Goal: Task Accomplishment & Management: Manage account settings

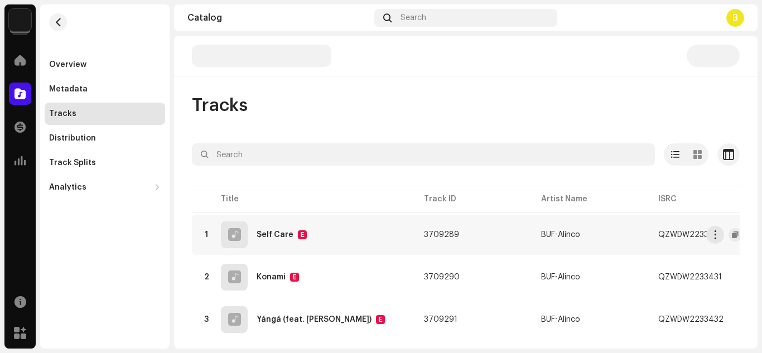
click at [659, 233] on div "QZWDW2233430" at bounding box center [692, 235] width 66 height 8
click at [729, 234] on button "button" at bounding box center [735, 234] width 13 height 13
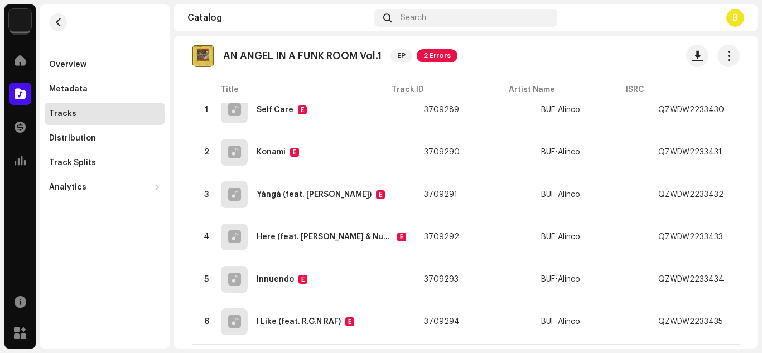
scroll to position [155, 0]
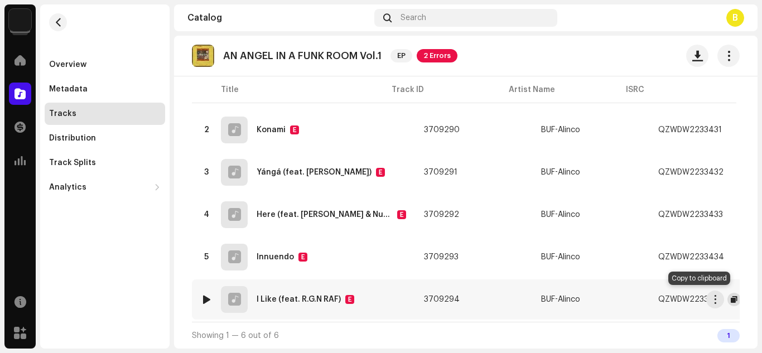
click at [731, 296] on span "button" at bounding box center [734, 299] width 7 height 9
click at [312, 85] on thead "Title Track ID Artist Name ISRC Appears On Missing Audio ACR Cloud" at bounding box center [464, 89] width 545 height 27
click at [470, 162] on td "3709291" at bounding box center [473, 172] width 117 height 40
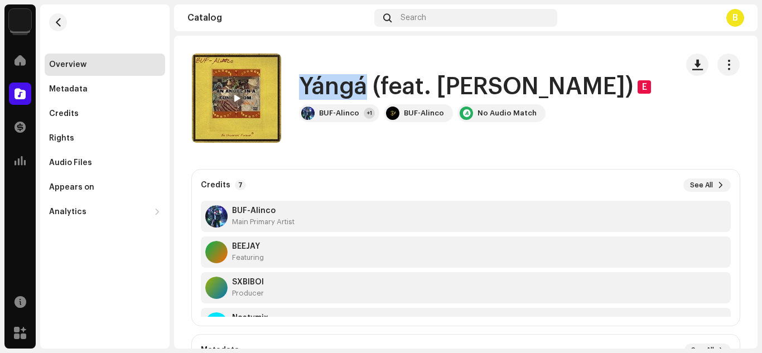
drag, startPoint x: 299, startPoint y: 81, endPoint x: 368, endPoint y: 82, distance: 69.2
click at [368, 82] on div "Yángá (feat. BEEJAY) E BUF-Alinco +1 BUF-Alinco No Audio Match" at bounding box center [430, 98] width 477 height 89
copy h1 "[DEMOGRAPHIC_DATA]"
click at [63, 22] on button "button" at bounding box center [58, 22] width 18 height 18
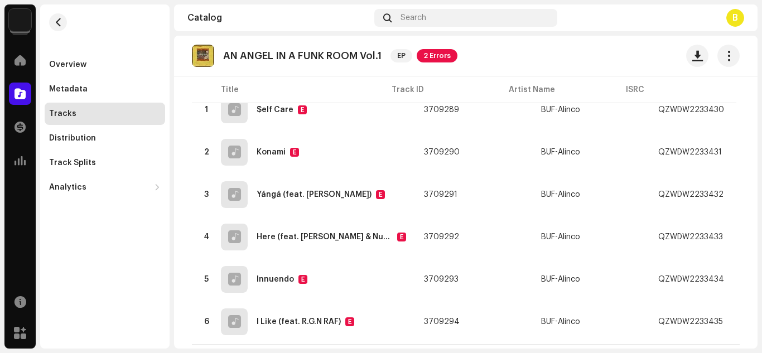
scroll to position [126, 0]
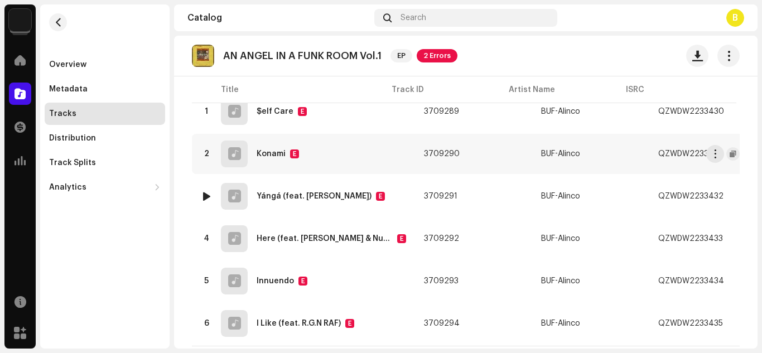
click at [732, 198] on span "button" at bounding box center [735, 196] width 7 height 9
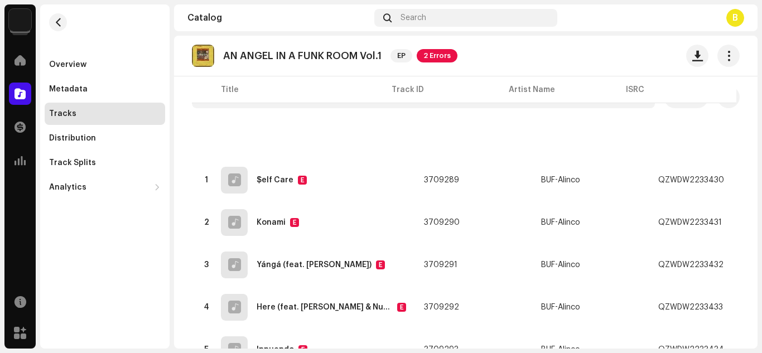
scroll to position [123, 0]
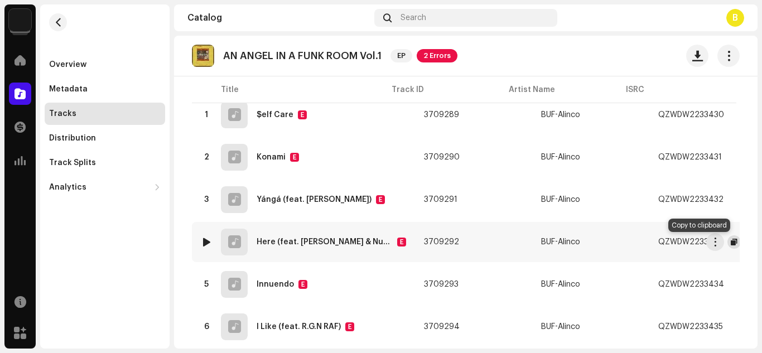
click at [731, 242] on span "button" at bounding box center [734, 242] width 7 height 9
click at [63, 22] on button "button" at bounding box center [58, 22] width 18 height 18
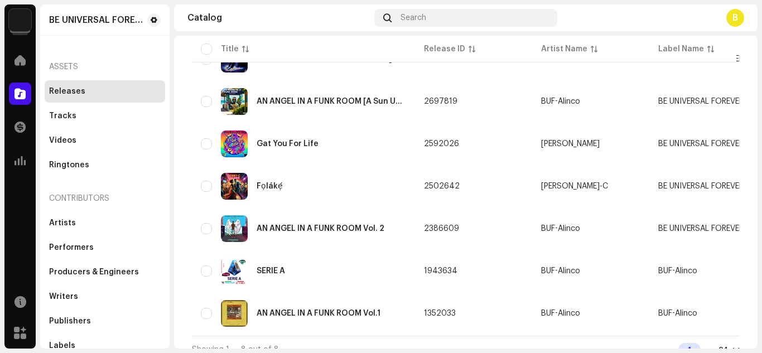
scroll to position [199, 0]
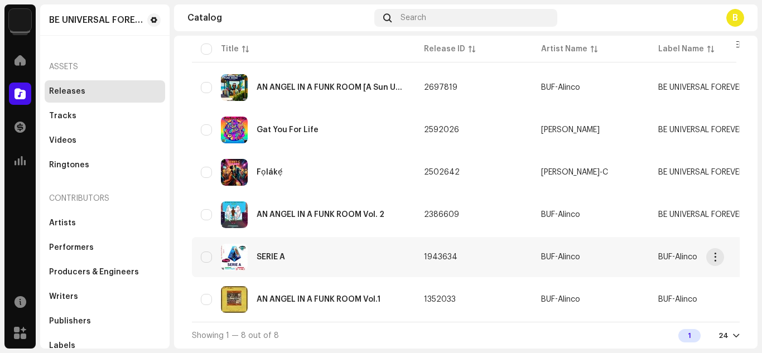
click at [599, 255] on re-a-table-link "BUF-Alinco" at bounding box center [590, 257] width 99 height 8
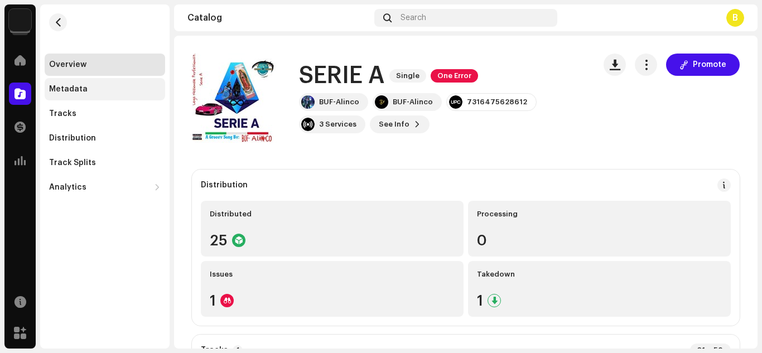
click at [74, 88] on div "Metadata" at bounding box center [68, 89] width 39 height 9
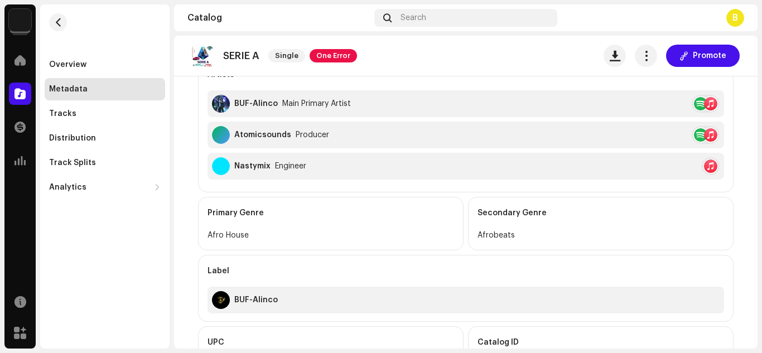
scroll to position [315, 0]
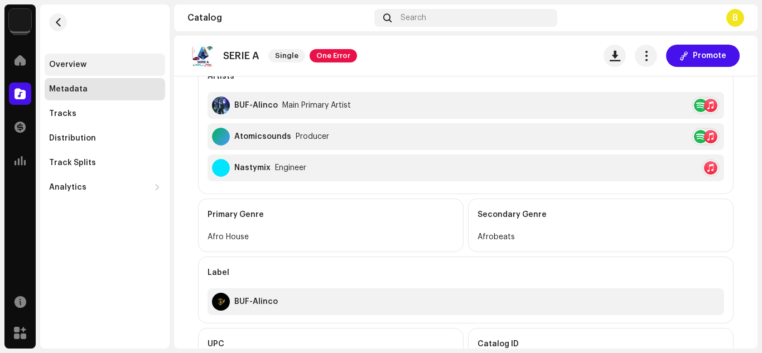
click at [94, 62] on div "Overview" at bounding box center [105, 64] width 112 height 9
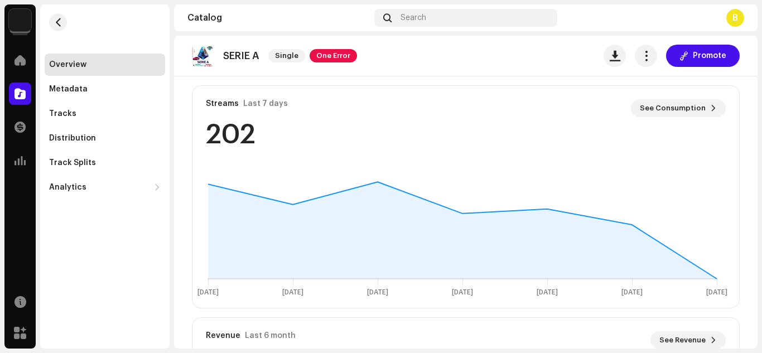
scroll to position [613, 0]
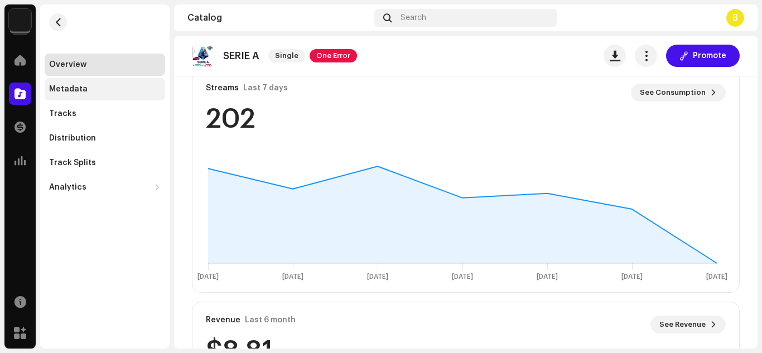
click at [93, 85] on div "Metadata" at bounding box center [105, 89] width 112 height 9
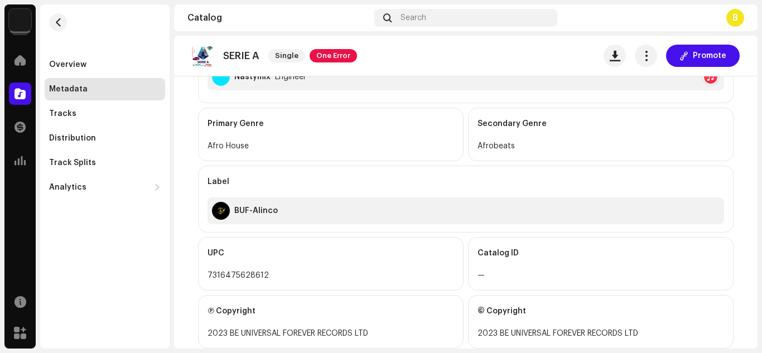
scroll to position [426, 0]
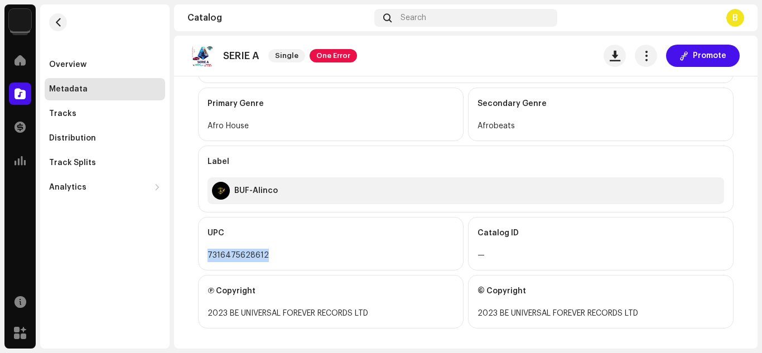
drag, startPoint x: 205, startPoint y: 254, endPoint x: 276, endPoint y: 261, distance: 71.3
click at [276, 261] on div "7316475628612" at bounding box center [331, 255] width 247 height 13
copy div "7316475628612"
click at [62, 21] on span "button" at bounding box center [58, 22] width 8 height 9
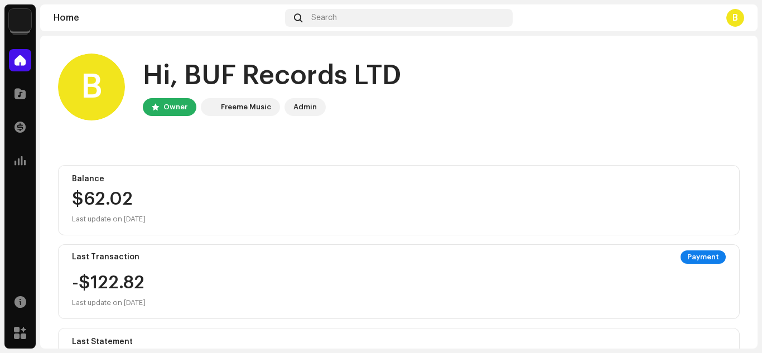
click at [174, 187] on div "Balance $62.02 Last update on [DATE]" at bounding box center [399, 200] width 682 height 70
click at [27, 126] on div at bounding box center [20, 127] width 22 height 22
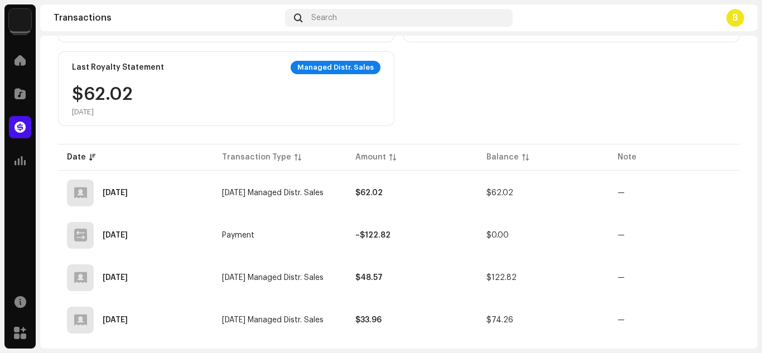
scroll to position [179, 0]
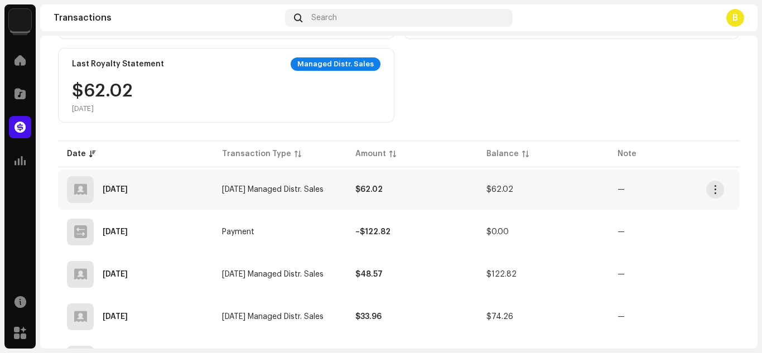
click at [441, 186] on td "$62.02" at bounding box center [412, 190] width 131 height 40
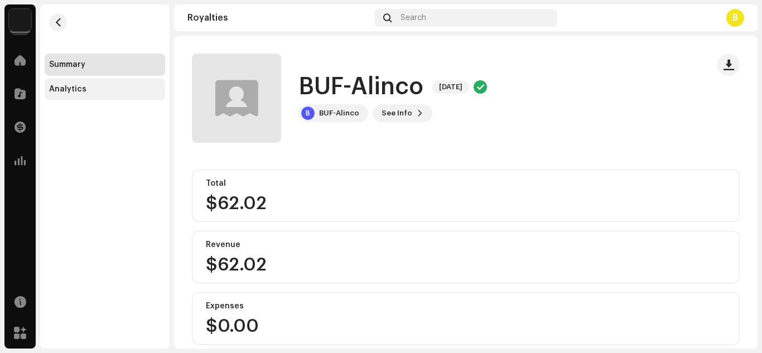
click at [112, 85] on div "Analytics" at bounding box center [105, 89] width 112 height 9
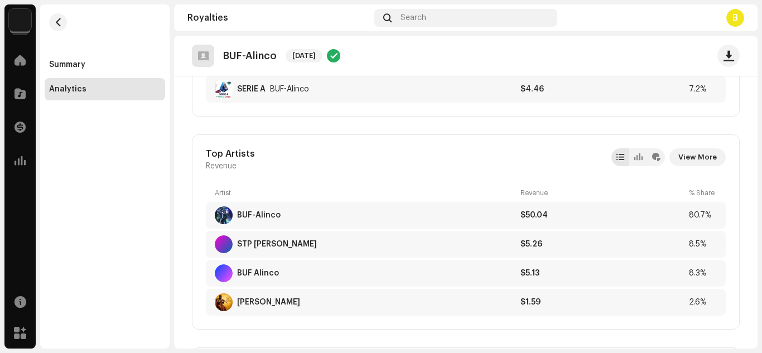
scroll to position [497, 0]
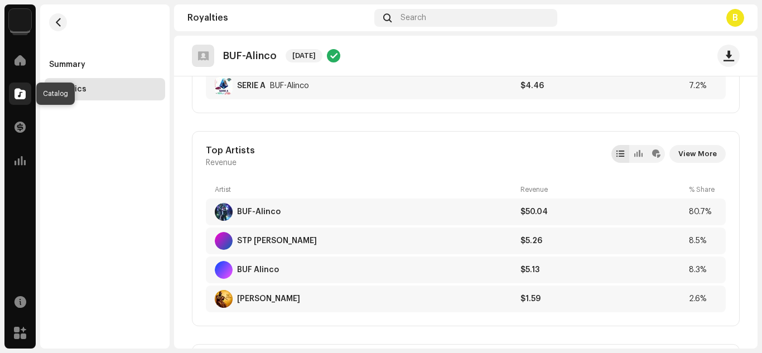
click at [18, 96] on span at bounding box center [20, 93] width 11 height 9
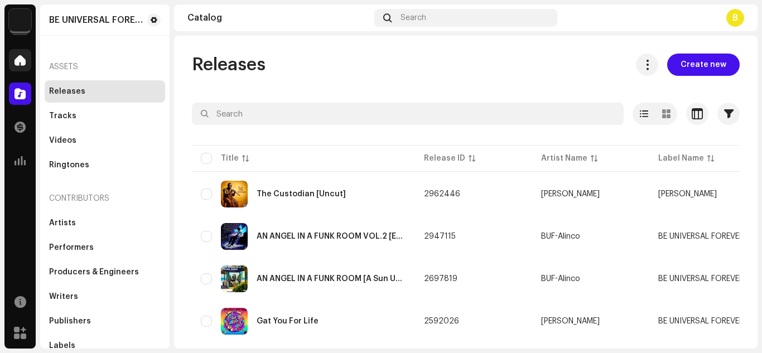
click at [22, 59] on span at bounding box center [20, 60] width 11 height 9
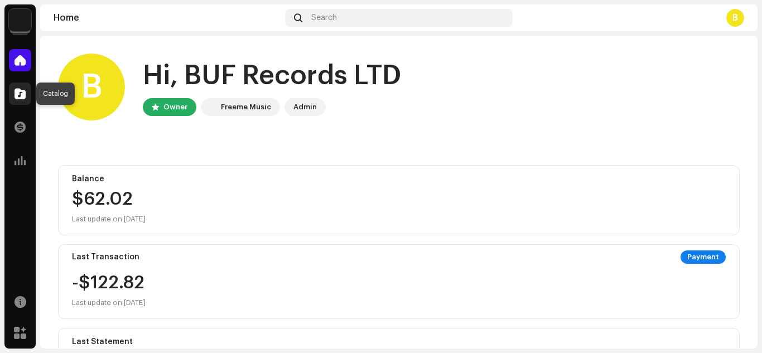
click at [22, 92] on span at bounding box center [20, 93] width 11 height 9
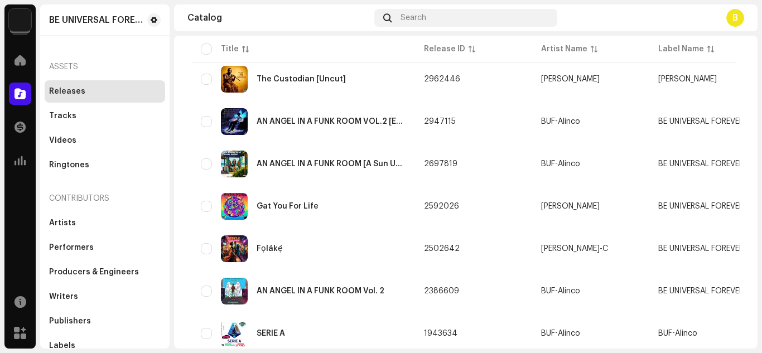
scroll to position [118, 0]
click at [607, 82] on re-a-table-link "[PERSON_NAME]" at bounding box center [590, 79] width 99 height 8
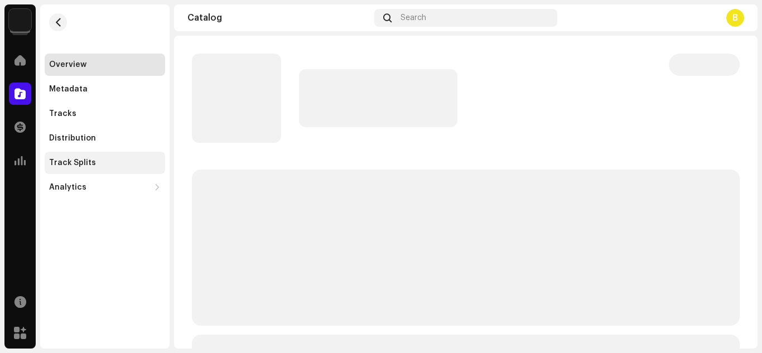
click at [80, 163] on div "Track Splits" at bounding box center [72, 163] width 47 height 9
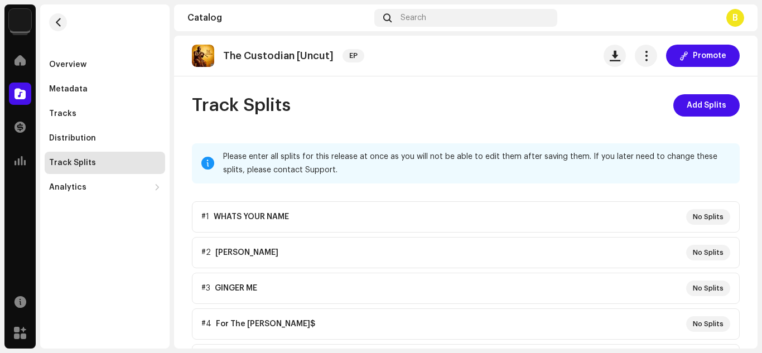
scroll to position [21, 0]
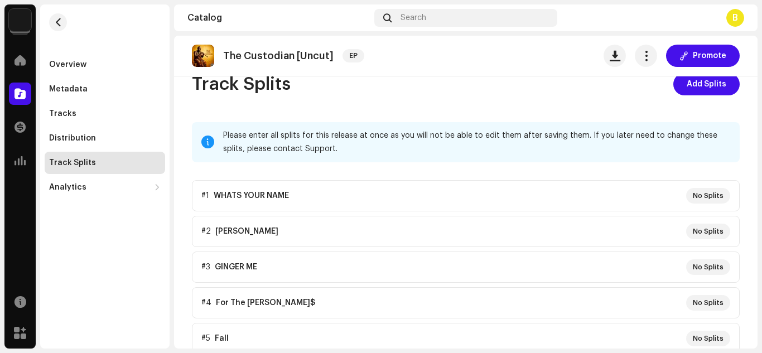
click at [696, 196] on p-accordion "#1 WHATS YOUR NAME No Splits #2 GALLANT No Splits #3 GINGER ME No Splits #4 For…" at bounding box center [466, 285] width 548 height 210
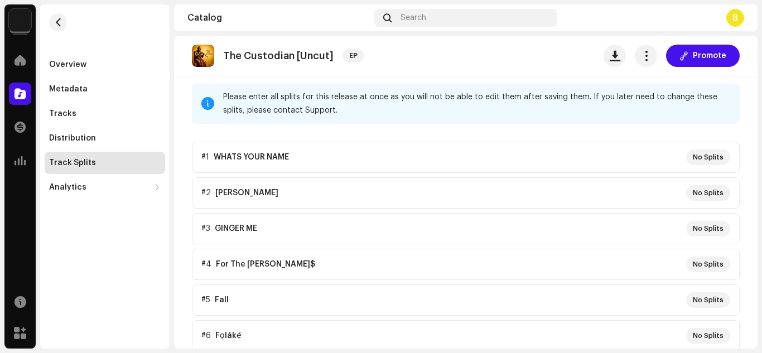
scroll to position [63, 0]
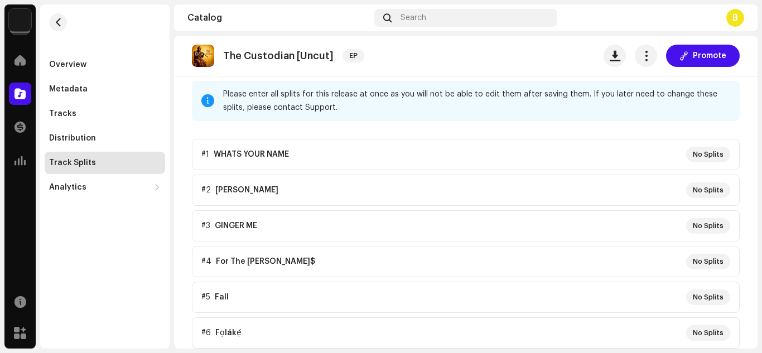
click at [635, 155] on p-accordion "#1 WHATS YOUR NAME No Splits #2 GALLANT No Splits #3 GINGER ME No Splits #4 For…" at bounding box center [466, 244] width 548 height 210
click at [700, 153] on p-accordion "#1 WHATS YOUR NAME No Splits #2 GALLANT No Splits #3 GINGER ME No Splits #4 For…" at bounding box center [466, 244] width 548 height 210
click at [234, 166] on p-accordion "#1 WHATS YOUR NAME No Splits #2 GALLANT No Splits #3 GINGER ME No Splits #4 For…" at bounding box center [466, 244] width 548 height 210
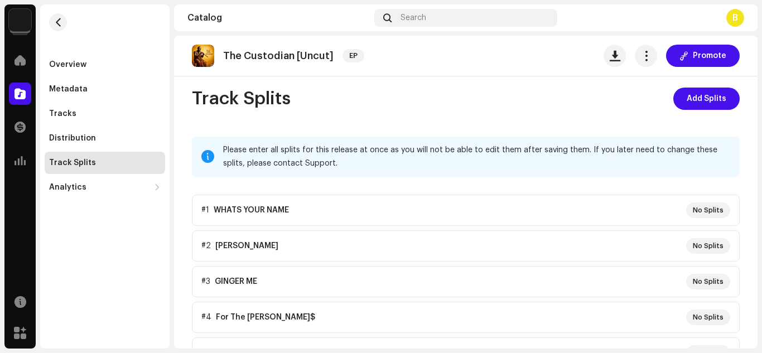
scroll to position [4, 0]
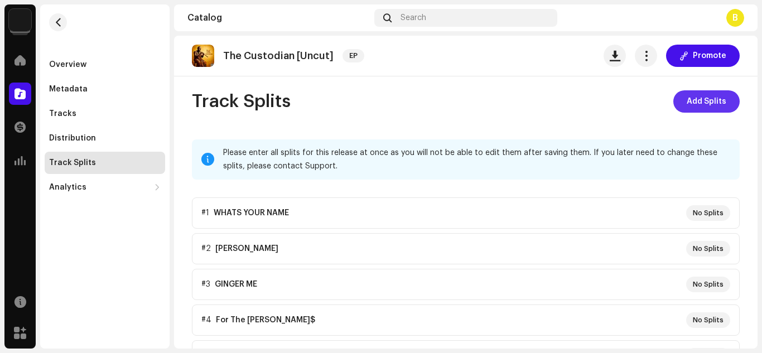
click at [712, 105] on span "Add Splits" at bounding box center [707, 101] width 40 height 22
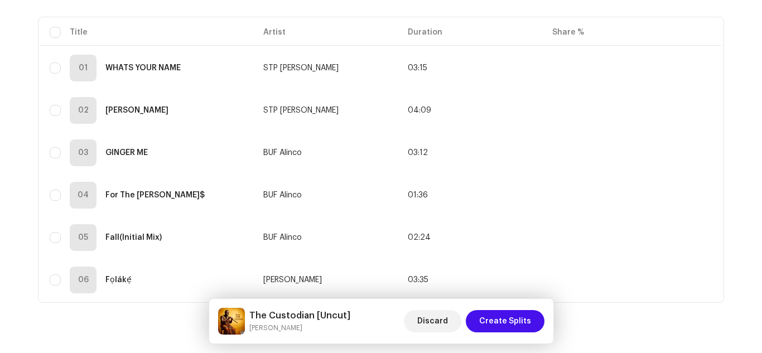
scroll to position [143, 0]
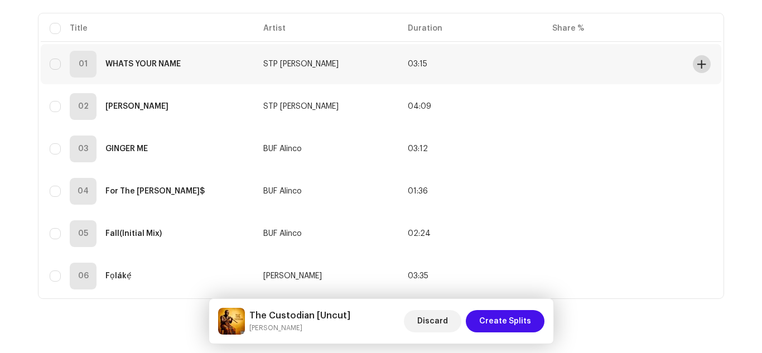
click at [698, 66] on span at bounding box center [702, 64] width 8 height 9
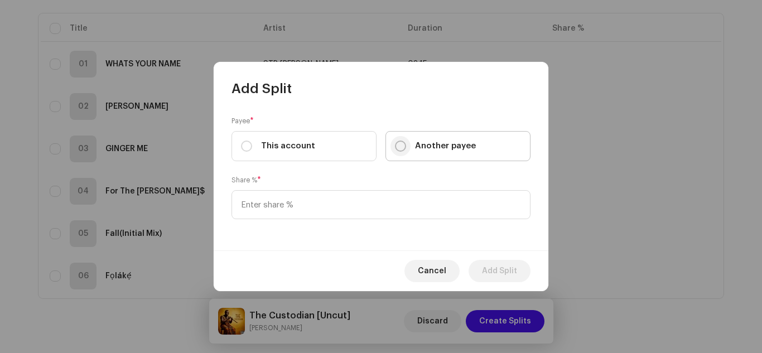
click at [400, 147] on input "Another payee" at bounding box center [400, 146] width 11 height 11
radio input "true"
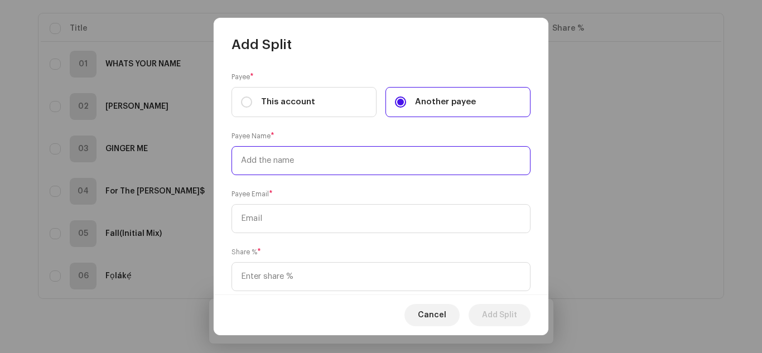
click at [374, 165] on input "text" at bounding box center [381, 160] width 299 height 29
click at [278, 159] on input "text" at bounding box center [381, 160] width 299 height 29
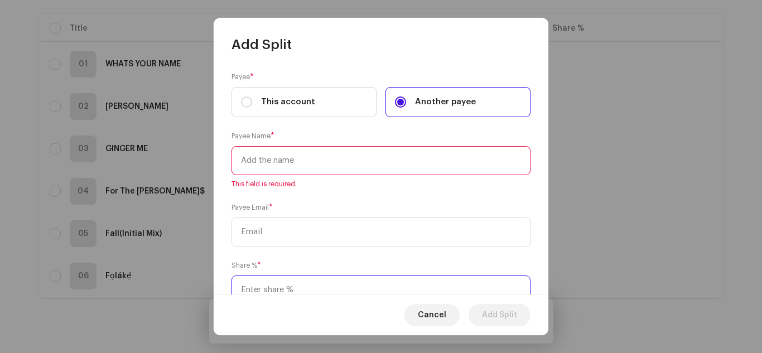
click at [295, 273] on div "Share % *" at bounding box center [381, 282] width 299 height 45
type input "50.00"
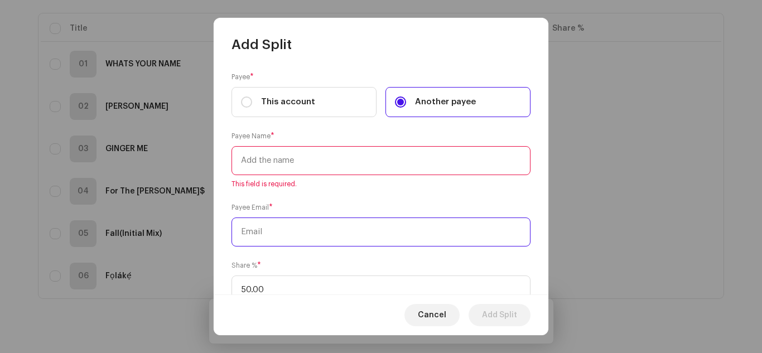
click at [300, 230] on input "text" at bounding box center [381, 232] width 299 height 29
type input "Stpokobi@gmail.com"
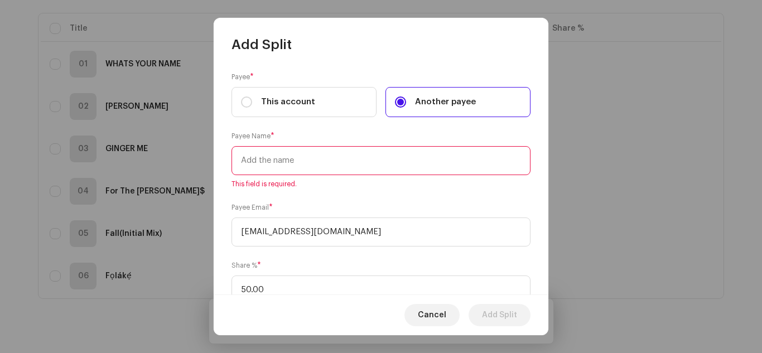
click at [329, 158] on input "text" at bounding box center [381, 160] width 299 height 29
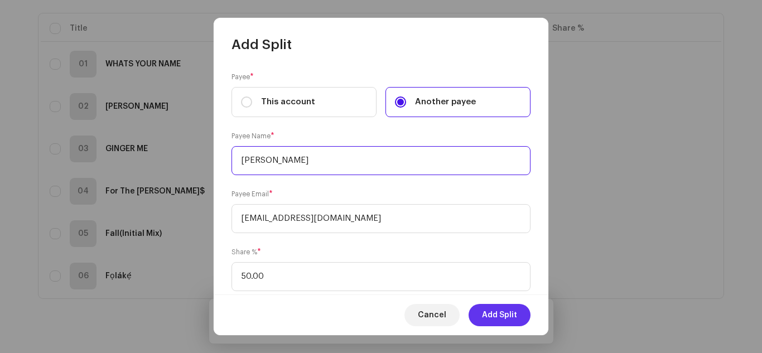
type input "OKOBI STANLEY TOBECHUKWU"
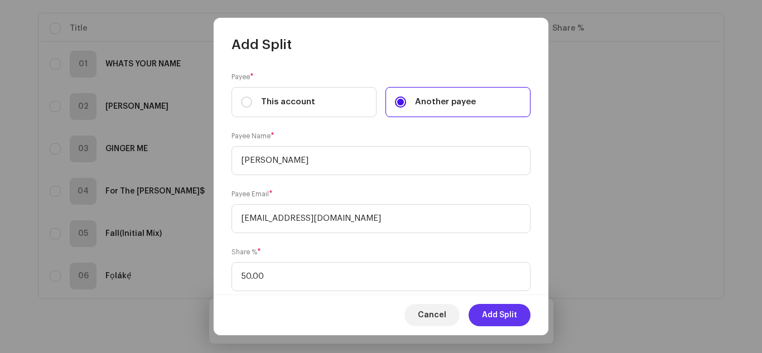
click at [495, 315] on span "Add Split" at bounding box center [499, 315] width 35 height 22
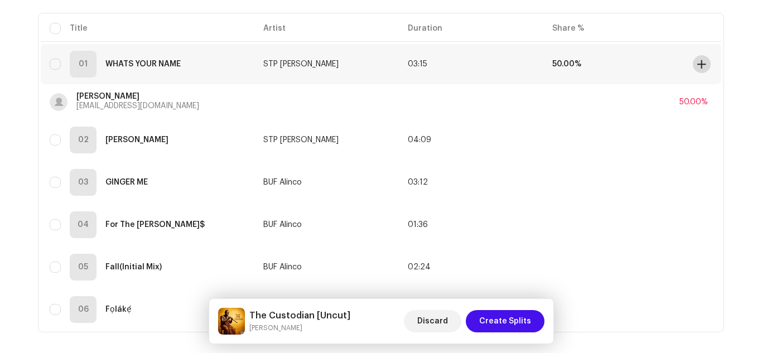
click at [698, 60] on span at bounding box center [702, 64] width 8 height 9
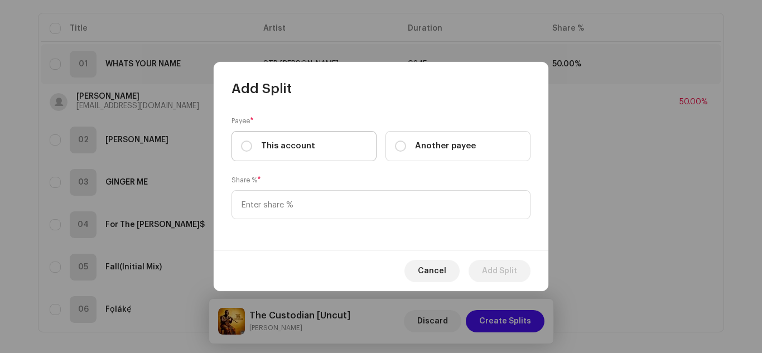
click at [308, 145] on span "This account" at bounding box center [288, 146] width 54 height 12
click at [252, 145] on input "This account" at bounding box center [246, 146] width 11 height 11
radio input "true"
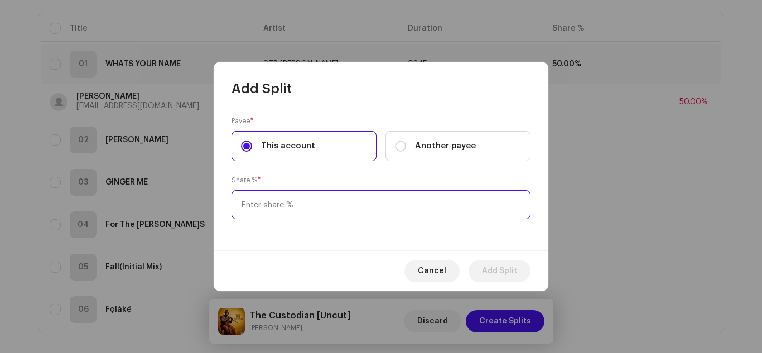
click at [324, 199] on input at bounding box center [381, 204] width 299 height 29
type input "50.00"
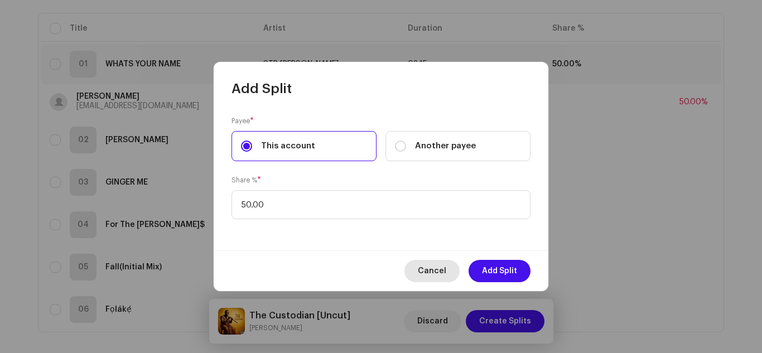
click at [426, 272] on span "Cancel" at bounding box center [432, 271] width 28 height 22
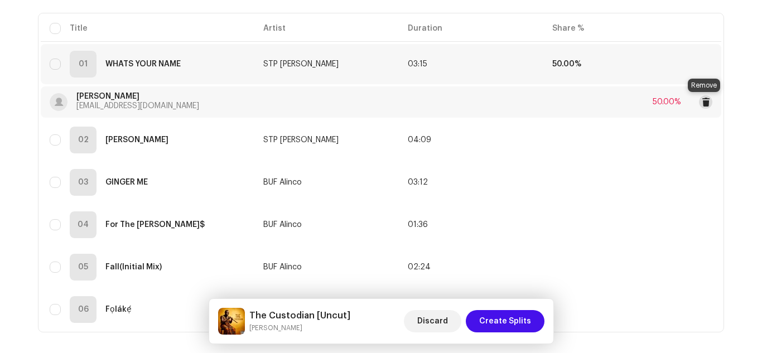
click at [704, 101] on span at bounding box center [706, 102] width 8 height 9
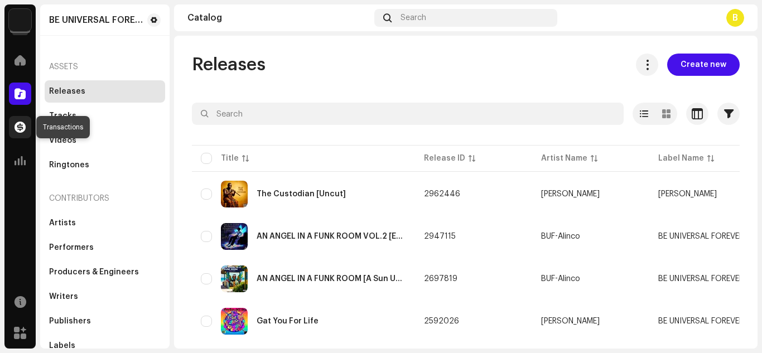
click at [20, 124] on span at bounding box center [20, 127] width 11 height 9
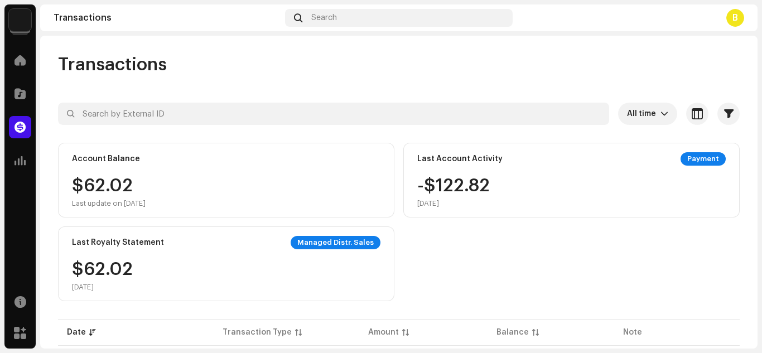
click at [252, 168] on div "Account Balance $62.02 Last update on Oct 9, 2025" at bounding box center [226, 180] width 337 height 75
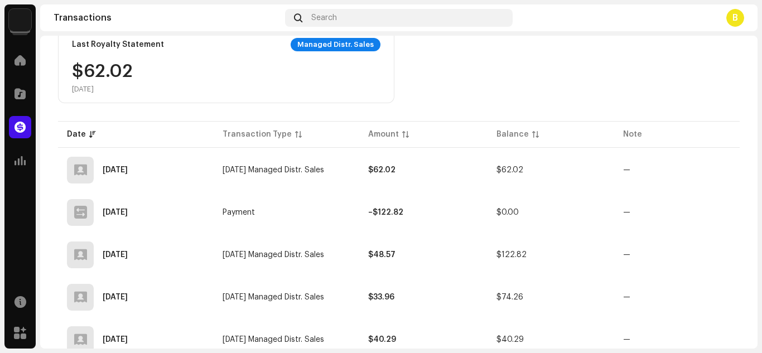
scroll to position [214, 0]
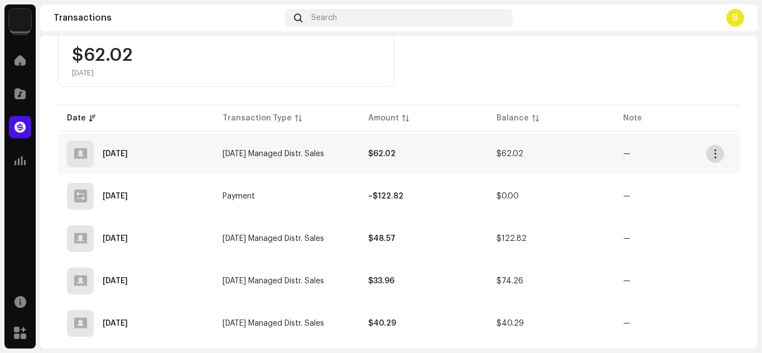
click at [717, 154] on span "button" at bounding box center [716, 154] width 8 height 9
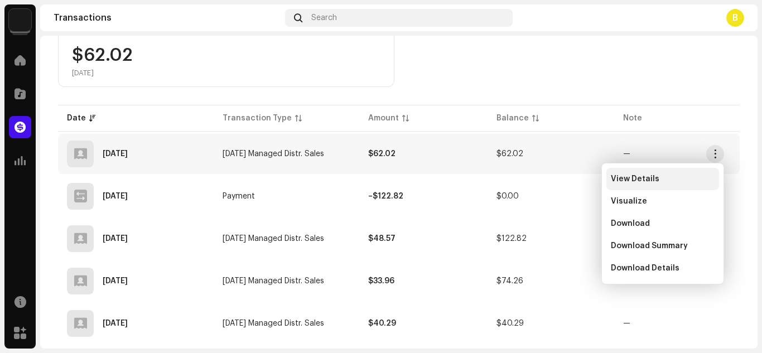
click at [651, 183] on span "View Details" at bounding box center [635, 179] width 49 height 9
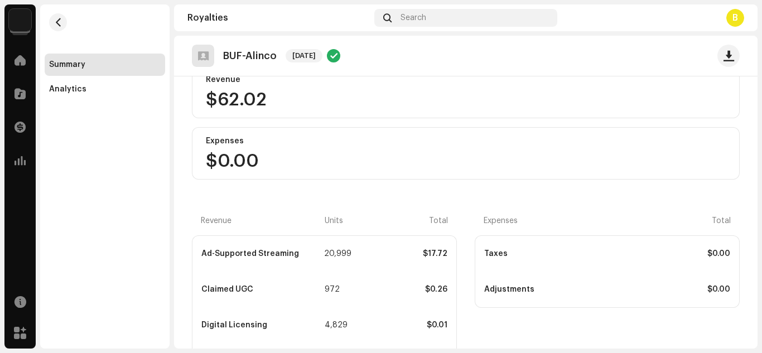
scroll to position [162, 0]
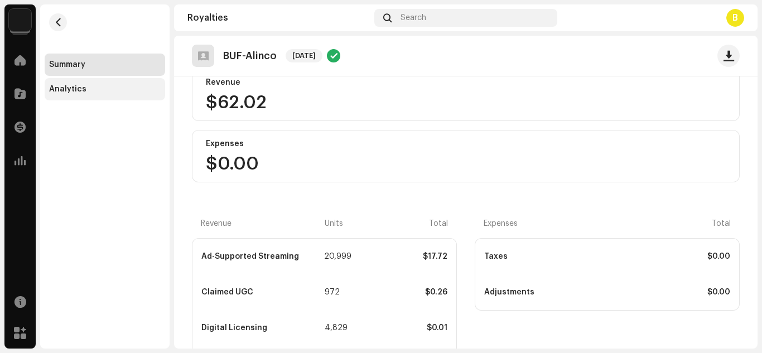
click at [119, 91] on div "Analytics" at bounding box center [105, 89] width 112 height 9
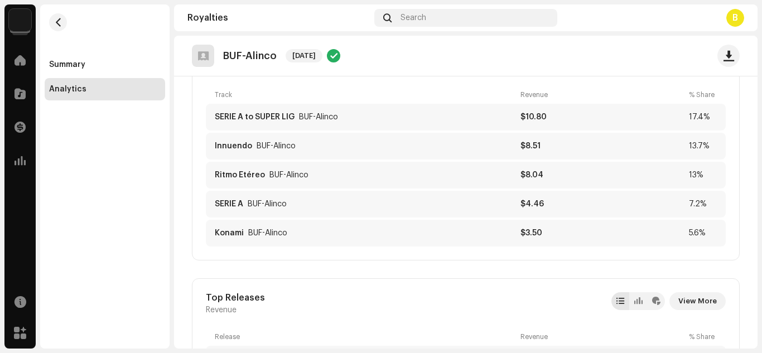
scroll to position [102, 0]
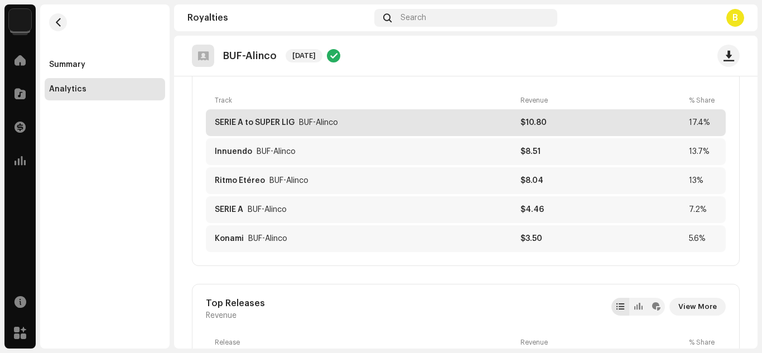
click at [556, 121] on div "$10.80" at bounding box center [603, 122] width 164 height 9
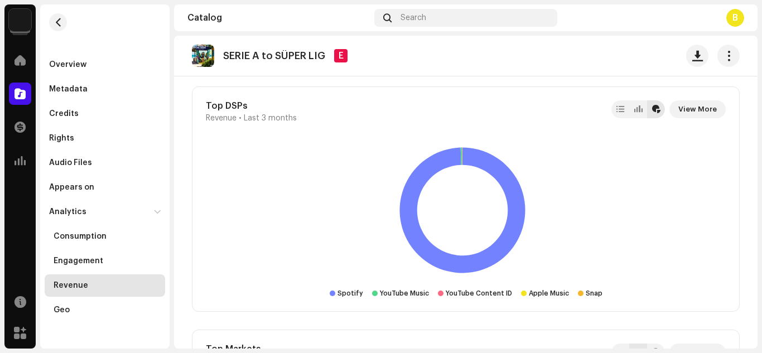
scroll to position [785, 0]
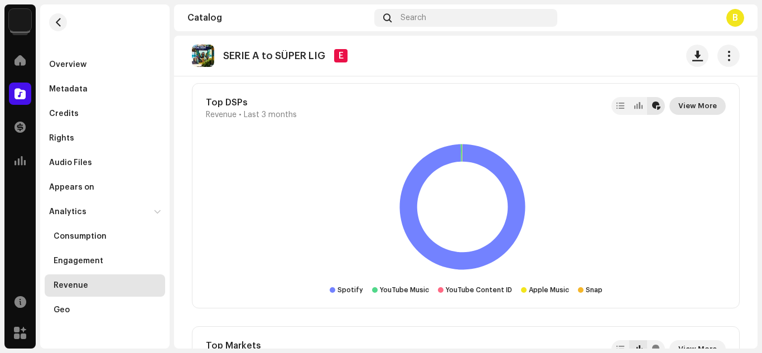
click at [698, 105] on span "View More" at bounding box center [698, 106] width 39 height 22
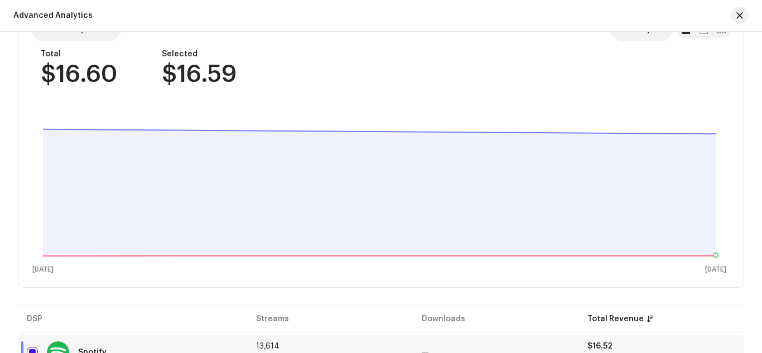
scroll to position [146, 0]
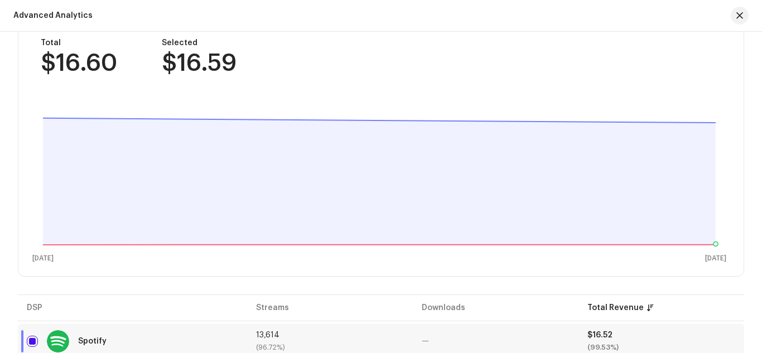
drag, startPoint x: 757, startPoint y: 121, endPoint x: 756, endPoint y: 153, distance: 32.4
click at [756, 153] on div "Revenue Last 3 months Release Artist Label DSP Market Delivery Type Format Filt…" at bounding box center [381, 255] width 762 height 703
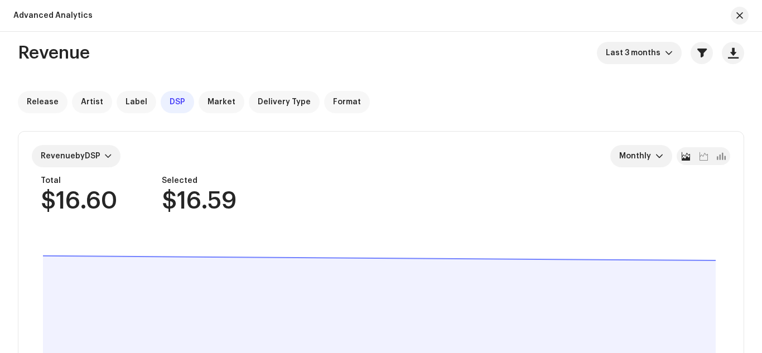
scroll to position [0, 0]
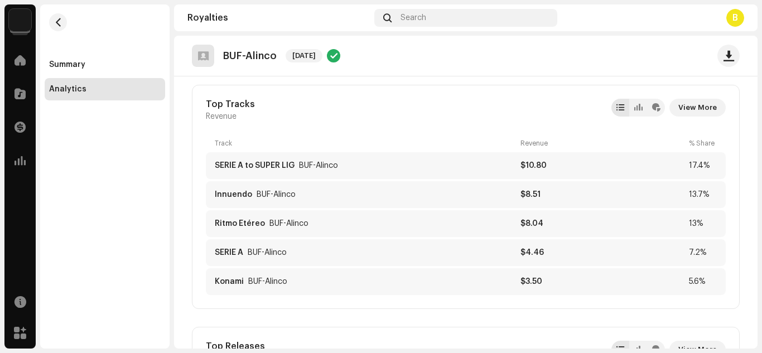
scroll to position [49, 0]
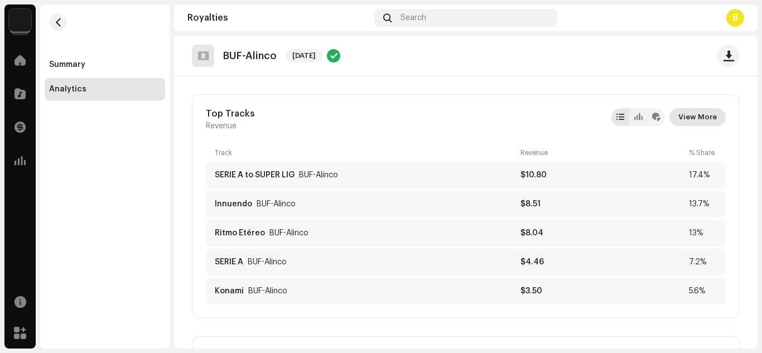
click at [699, 120] on span "View More" at bounding box center [698, 117] width 39 height 22
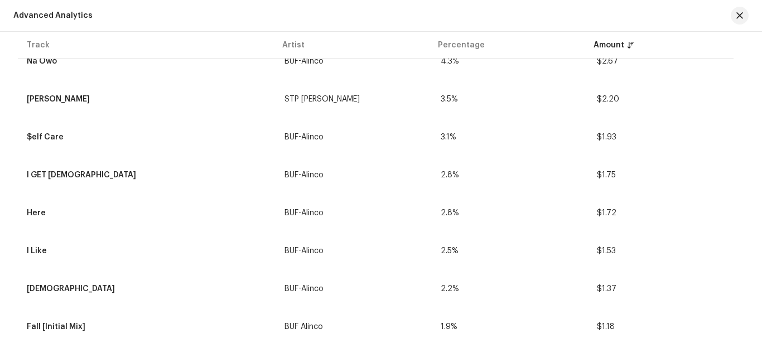
scroll to position [390, 0]
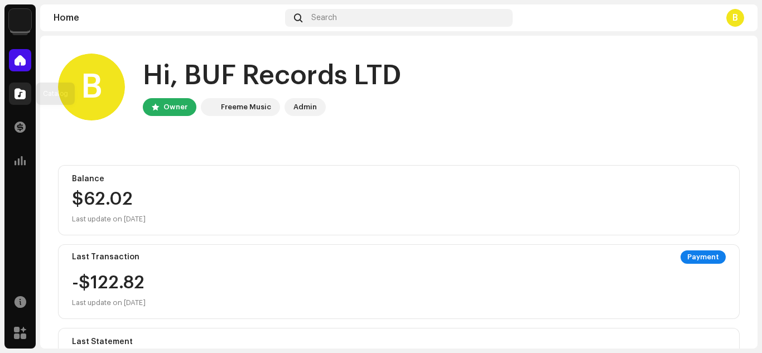
click at [17, 93] on span at bounding box center [20, 93] width 11 height 9
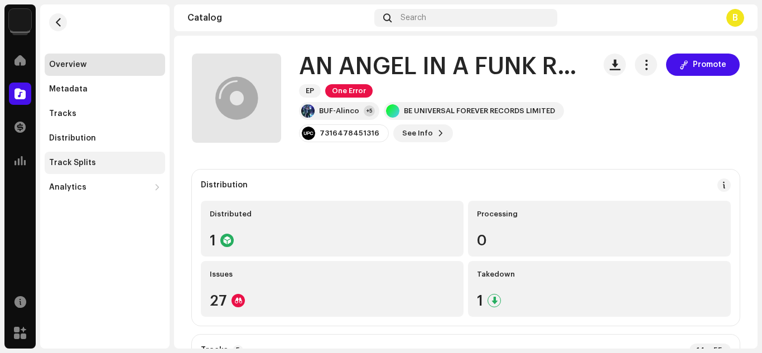
click at [116, 158] on div "Track Splits" at bounding box center [105, 163] width 121 height 22
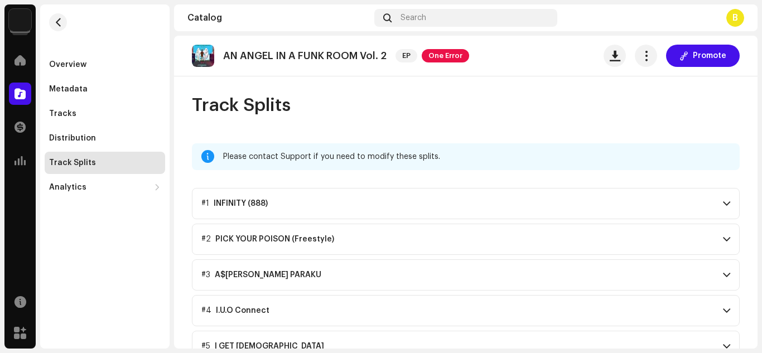
click at [723, 203] on span at bounding box center [726, 203] width 7 height 9
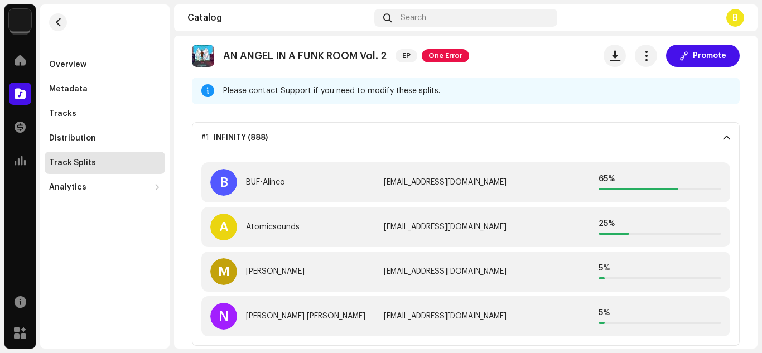
scroll to position [65, 0]
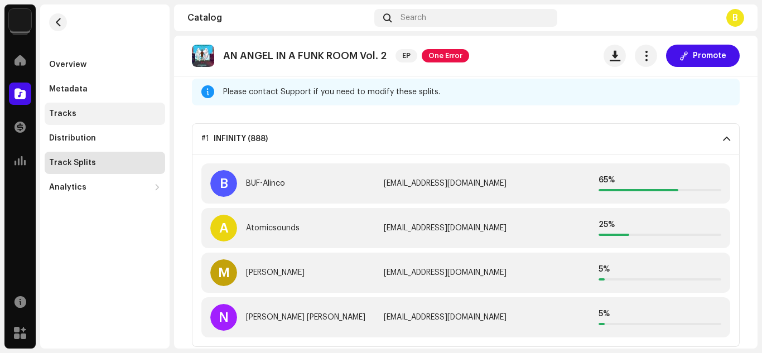
click at [102, 107] on div "Tracks" at bounding box center [105, 114] width 121 height 22
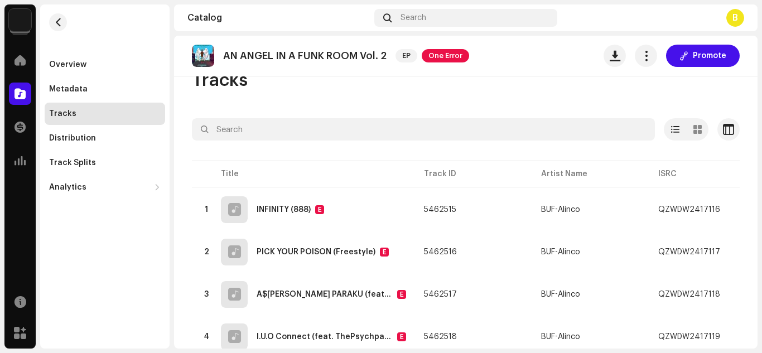
scroll to position [26, 0]
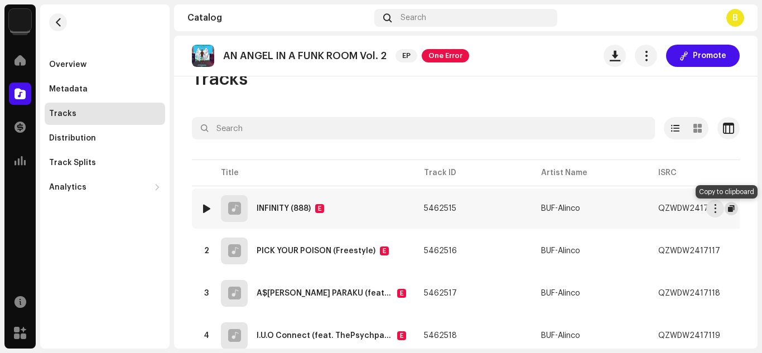
click at [728, 208] on span "button" at bounding box center [731, 208] width 7 height 9
click at [729, 208] on span "button" at bounding box center [731, 208] width 7 height 9
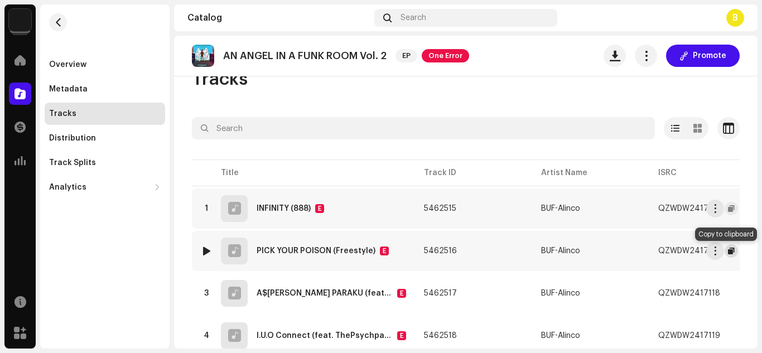
click at [729, 250] on span "button" at bounding box center [731, 251] width 7 height 9
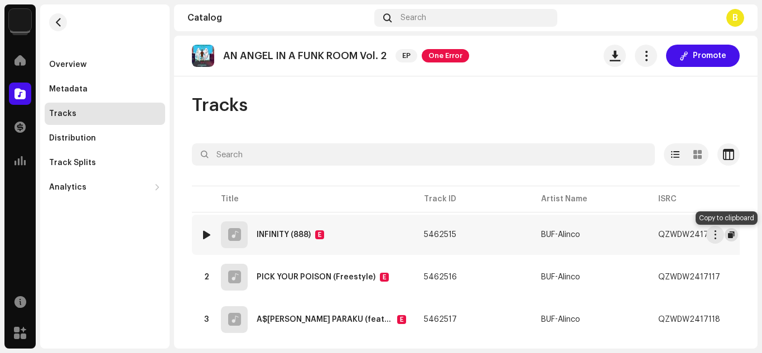
click at [728, 234] on span "button" at bounding box center [731, 235] width 7 height 9
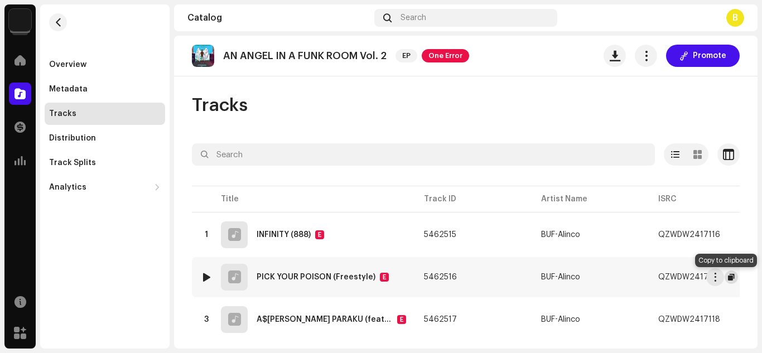
click at [728, 276] on span "button" at bounding box center [731, 277] width 7 height 9
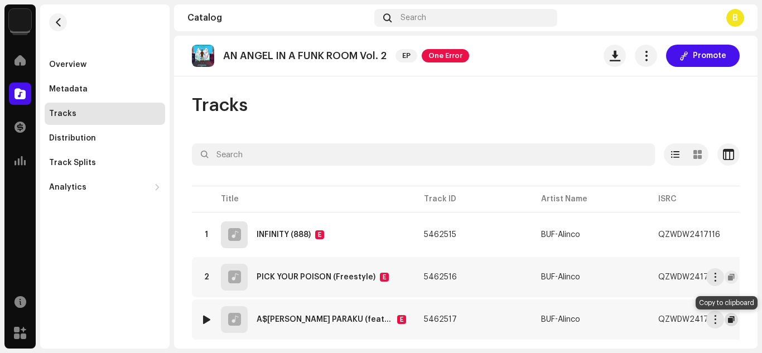
click at [728, 320] on span "button" at bounding box center [731, 319] width 7 height 9
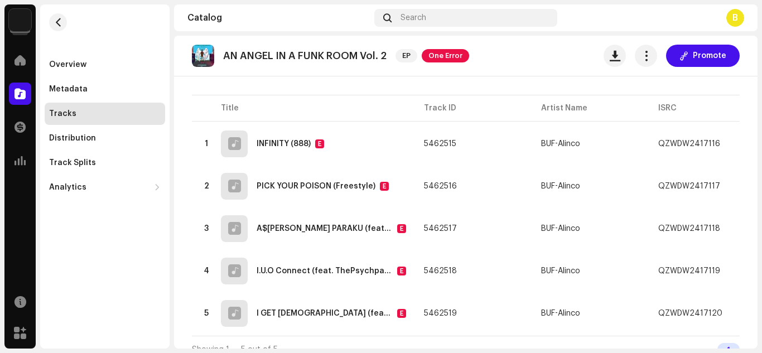
scroll to position [92, 0]
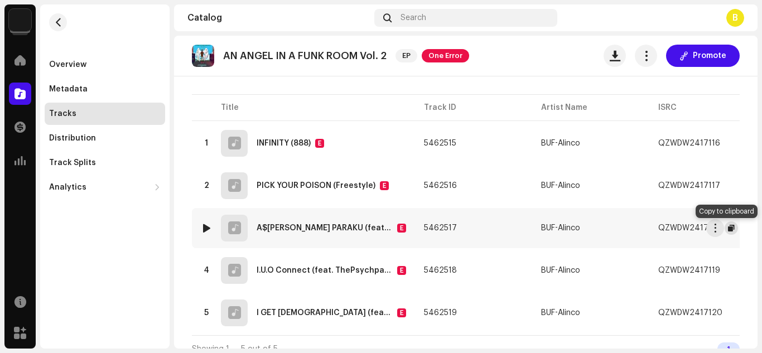
click at [729, 227] on span "button" at bounding box center [731, 228] width 7 height 9
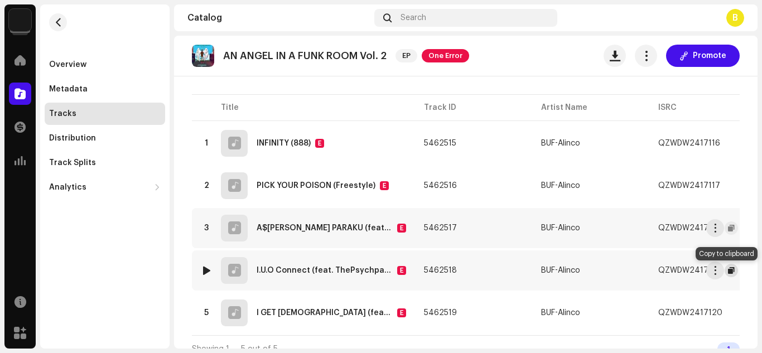
click at [728, 270] on span "button" at bounding box center [731, 270] width 7 height 9
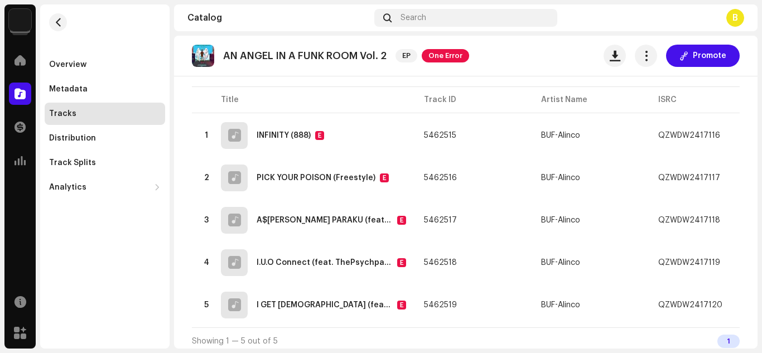
scroll to position [108, 0]
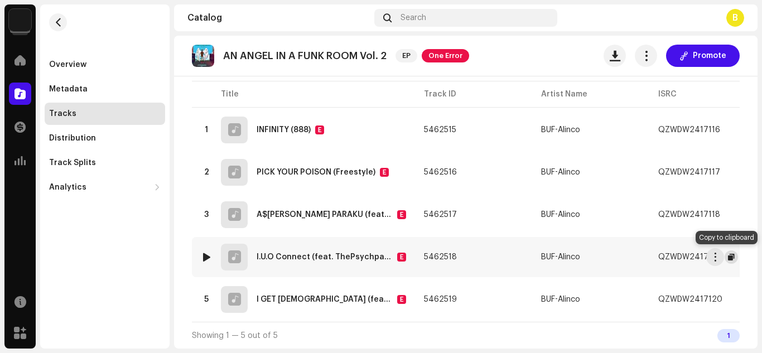
click at [728, 255] on span "button" at bounding box center [731, 257] width 7 height 9
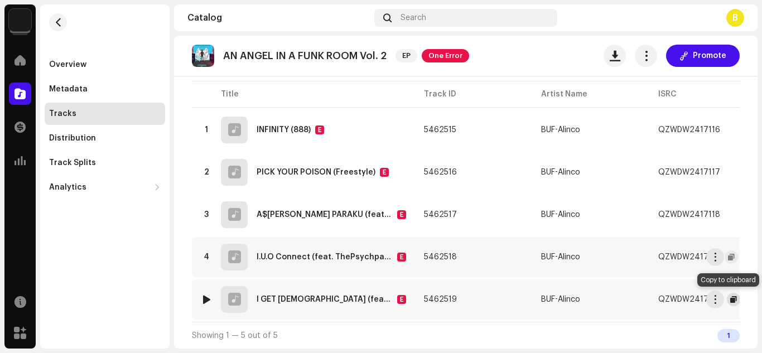
click at [731, 296] on span "button" at bounding box center [734, 299] width 7 height 9
click at [61, 21] on span "button" at bounding box center [58, 22] width 8 height 9
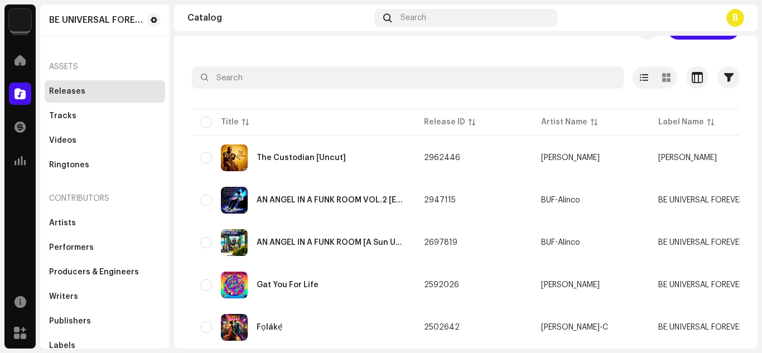
scroll to position [44, 0]
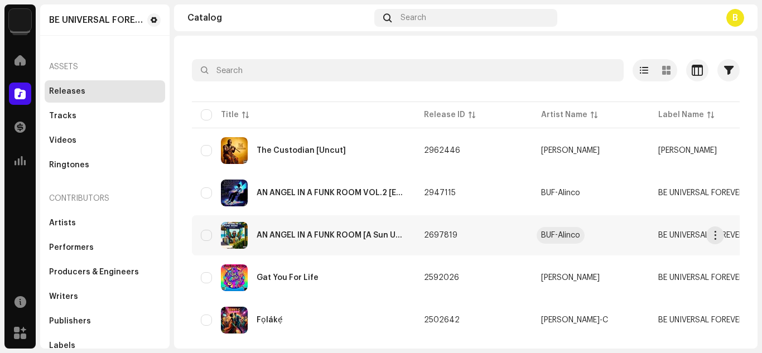
click at [543, 233] on div "BUF-Alinco" at bounding box center [560, 236] width 39 height 8
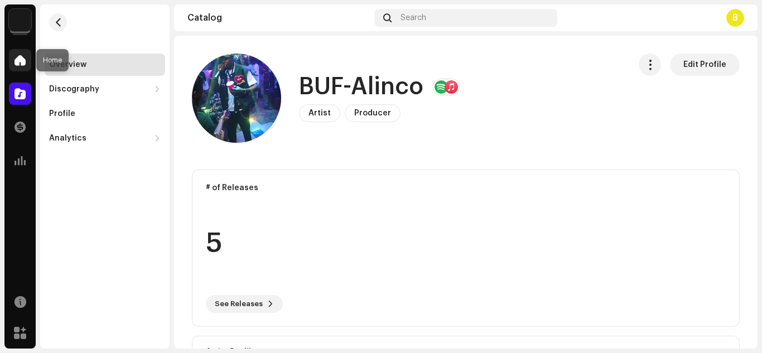
click at [17, 56] on span at bounding box center [20, 60] width 11 height 9
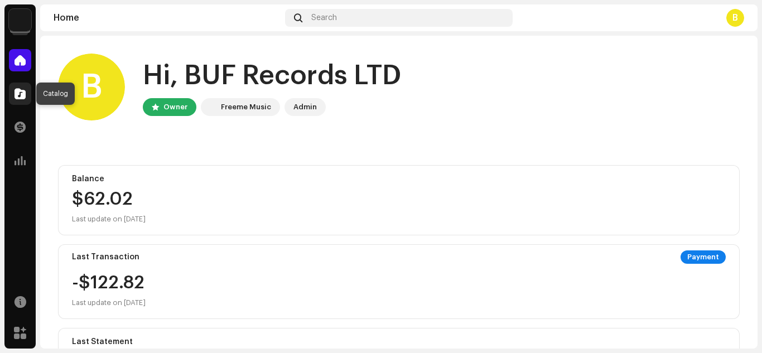
click at [21, 97] on span at bounding box center [20, 93] width 11 height 9
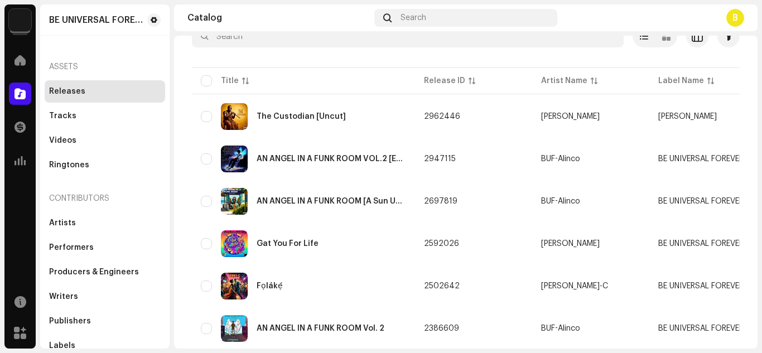
scroll to position [79, 0]
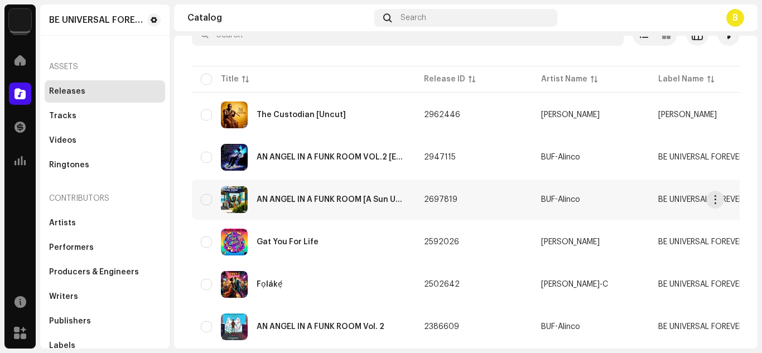
click at [495, 198] on td "2697819" at bounding box center [473, 200] width 117 height 40
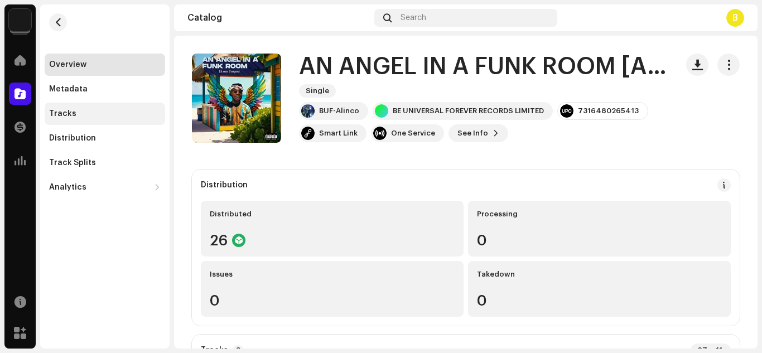
click at [107, 112] on div "Tracks" at bounding box center [105, 113] width 112 height 9
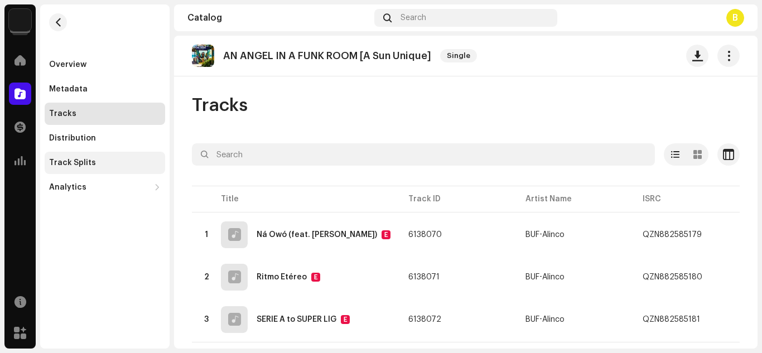
click at [104, 157] on div "Track Splits" at bounding box center [105, 163] width 121 height 22
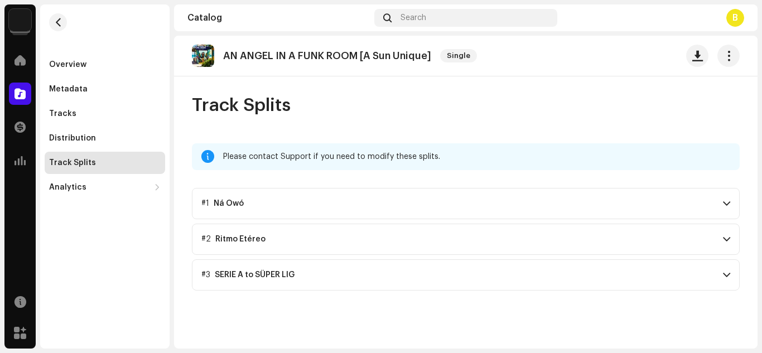
click at [729, 198] on p-accordion-header "#1 Ná Owó" at bounding box center [466, 203] width 548 height 31
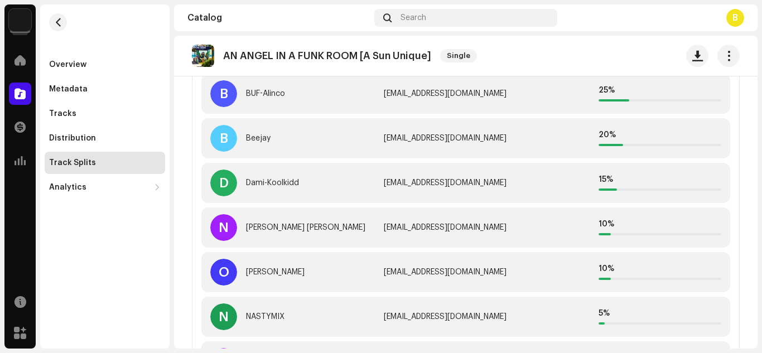
scroll to position [162, 0]
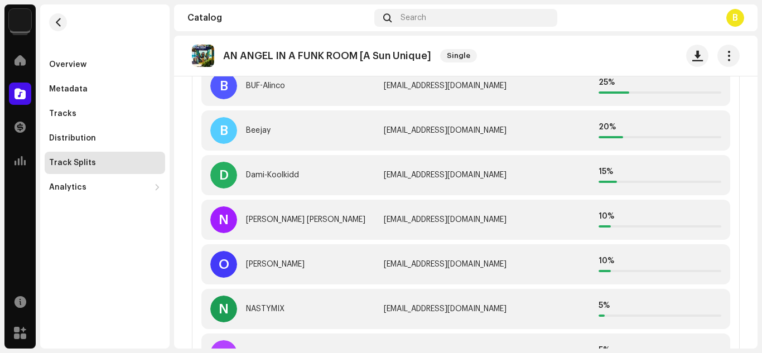
drag, startPoint x: 758, startPoint y: 207, endPoint x: 758, endPoint y: 234, distance: 27.3
click at [758, 234] on div "BE UNIVERSAL FOREVER RECORDS LTD Home Catalog Transactions Analytics Resources …" at bounding box center [381, 176] width 762 height 353
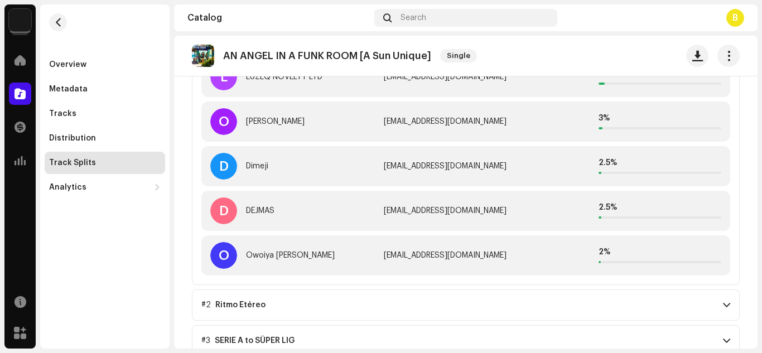
scroll to position [441, 0]
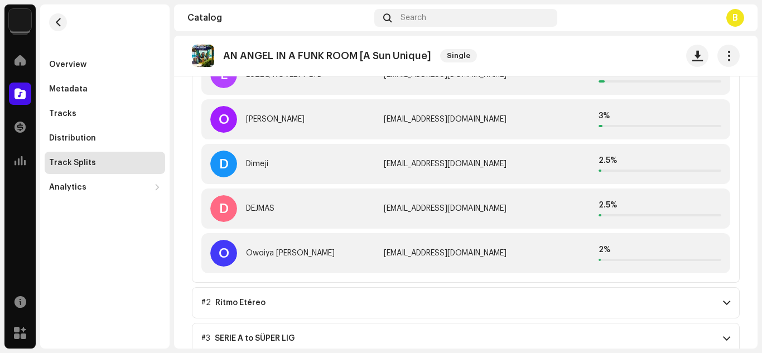
click at [723, 299] on span at bounding box center [726, 303] width 7 height 9
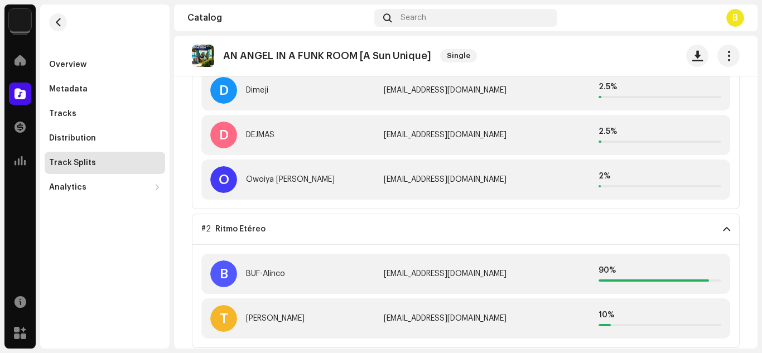
scroll to position [550, 0]
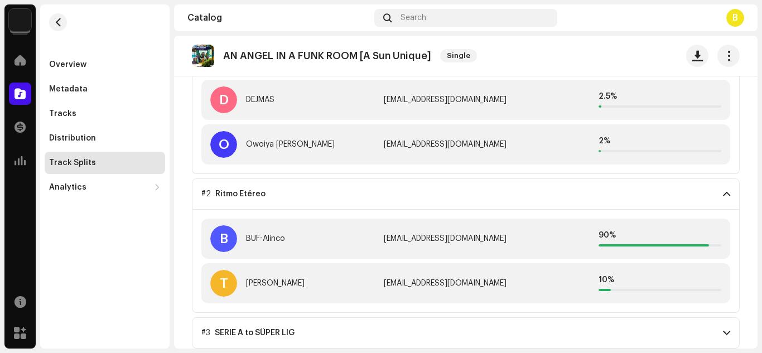
click at [723, 330] on span at bounding box center [726, 333] width 7 height 9
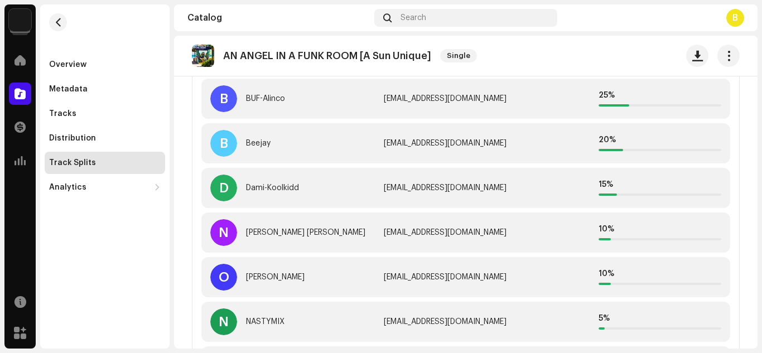
scroll to position [151, 0]
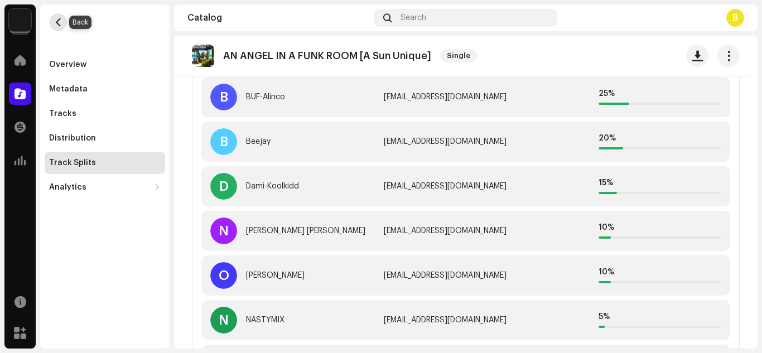
click at [61, 20] on span "button" at bounding box center [58, 22] width 8 height 9
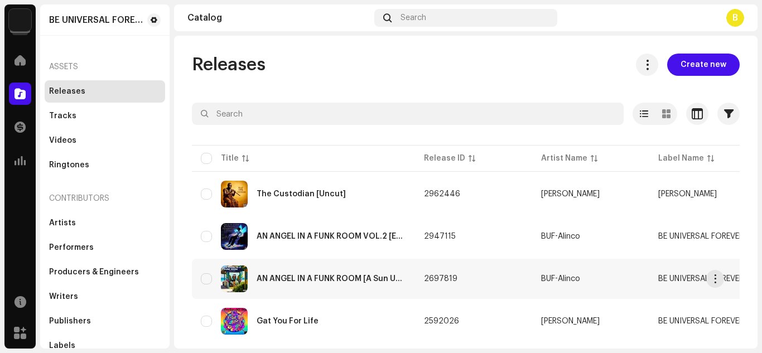
click at [376, 281] on div "AN ANGEL IN A FUNK ROOM [A Sun Unique]" at bounding box center [332, 279] width 150 height 8
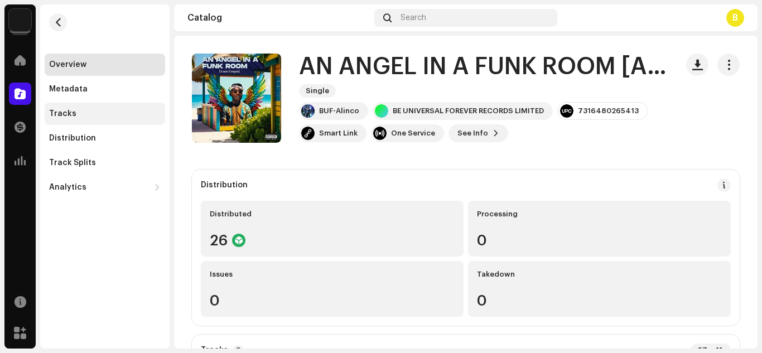
click at [94, 110] on div "Tracks" at bounding box center [105, 113] width 112 height 9
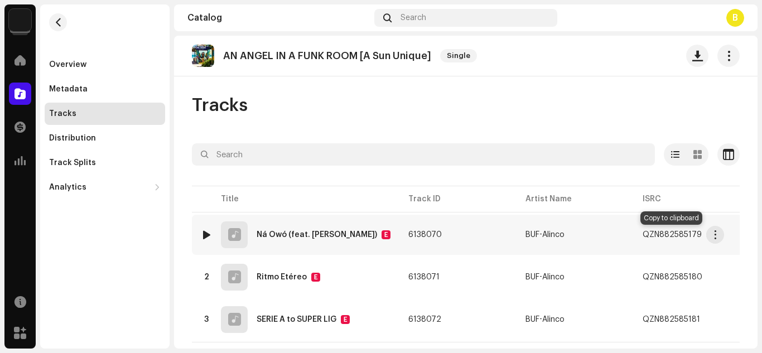
click at [710, 232] on span "button" at bounding box center [713, 235] width 7 height 9
click at [357, 233] on td "1 Ná Owó (feat. BEEJAY) E" at bounding box center [296, 235] width 208 height 40
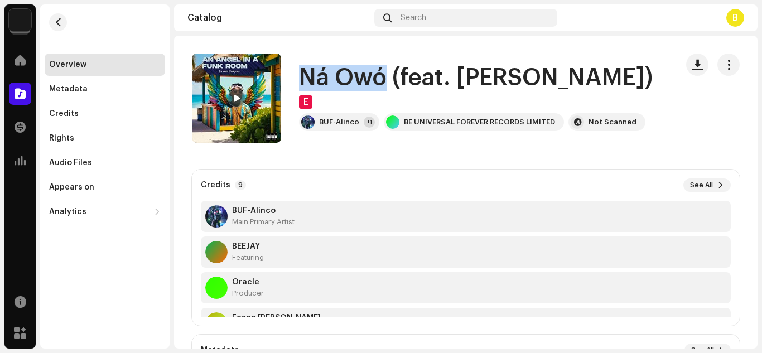
drag, startPoint x: 300, startPoint y: 79, endPoint x: 387, endPoint y: 79, distance: 87.1
click at [387, 79] on h1 "Ná Owó (feat. [PERSON_NAME])" at bounding box center [476, 78] width 354 height 26
copy h1 "Ná Owó"
click at [57, 16] on button "button" at bounding box center [58, 22] width 18 height 18
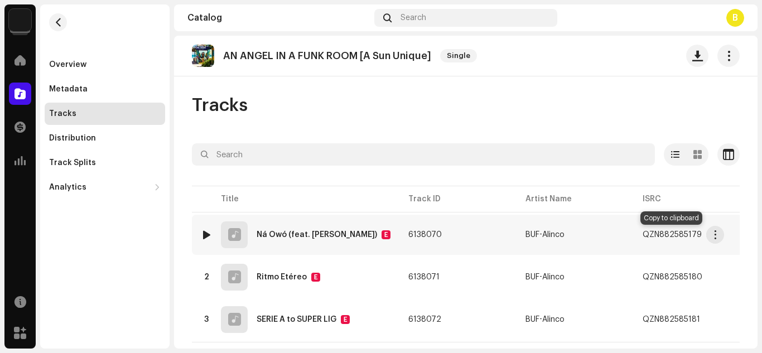
click at [710, 234] on span "button" at bounding box center [713, 235] width 7 height 9
click at [419, 276] on td "6138071" at bounding box center [458, 277] width 117 height 40
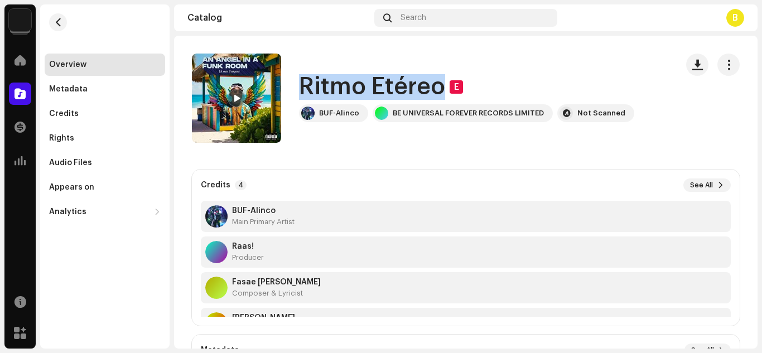
drag, startPoint x: 297, startPoint y: 81, endPoint x: 444, endPoint y: 88, distance: 147.0
click at [444, 88] on div "Ritmo Etéreo E BUF-Alinco BE UNIVERSAL FOREVER RECORDS LIMITED Not Scanned" at bounding box center [430, 98] width 477 height 89
copy h1 "Ritmo Etéreo"
click at [63, 23] on button "button" at bounding box center [58, 22] width 18 height 18
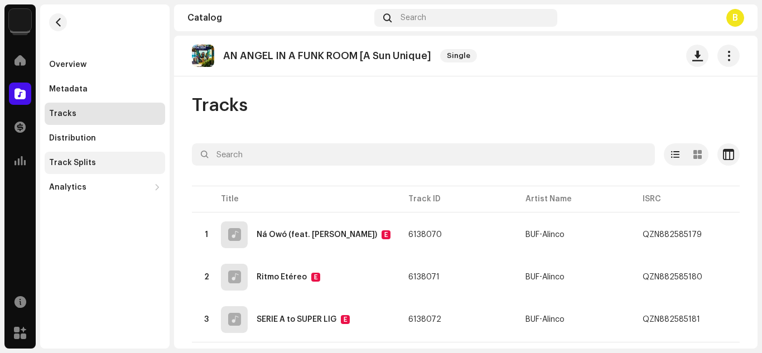
click at [126, 162] on div "Track Splits" at bounding box center [105, 163] width 112 height 9
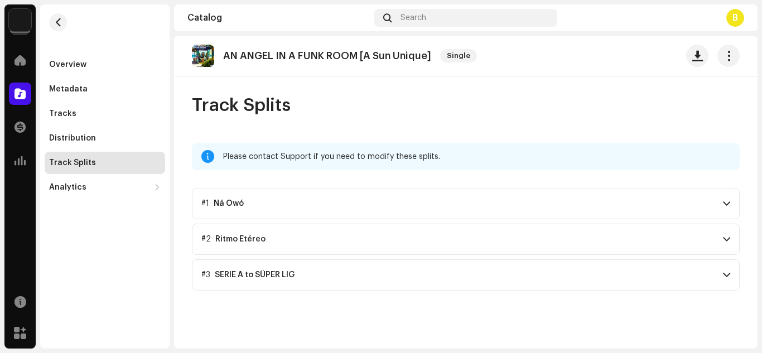
click at [727, 235] on span at bounding box center [726, 239] width 7 height 9
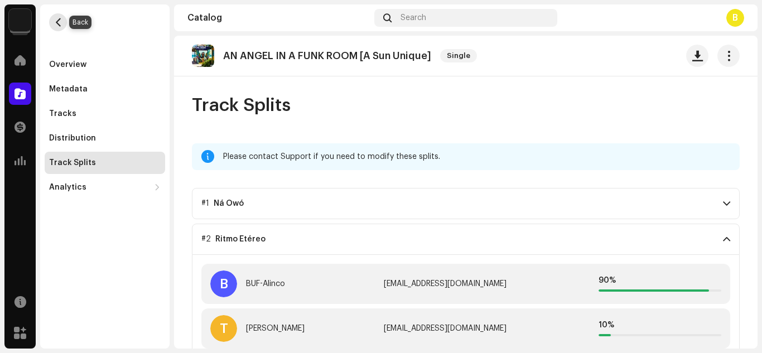
click at [62, 23] on span "button" at bounding box center [58, 22] width 8 height 9
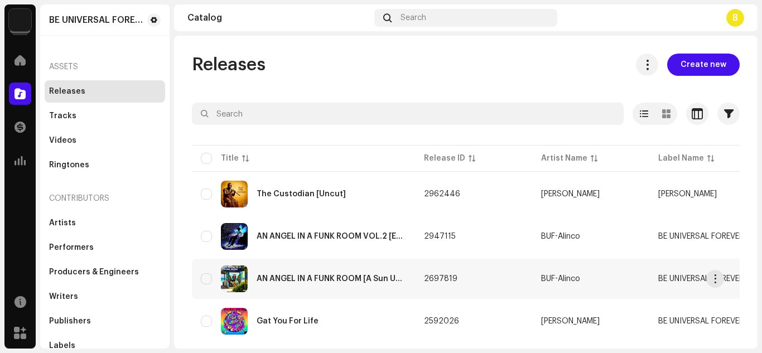
click at [497, 280] on td "2697819" at bounding box center [473, 279] width 117 height 40
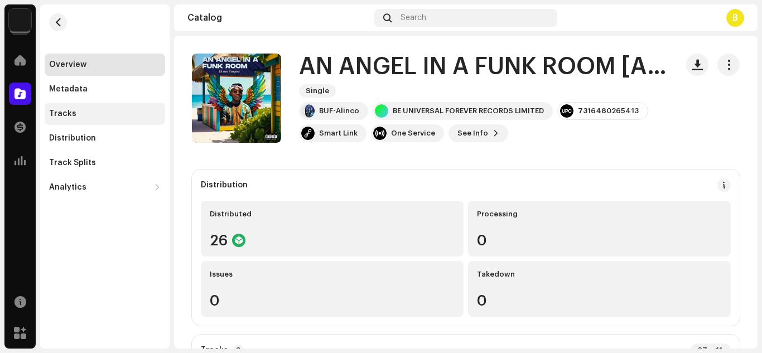
click at [73, 111] on div "Tracks" at bounding box center [62, 113] width 27 height 9
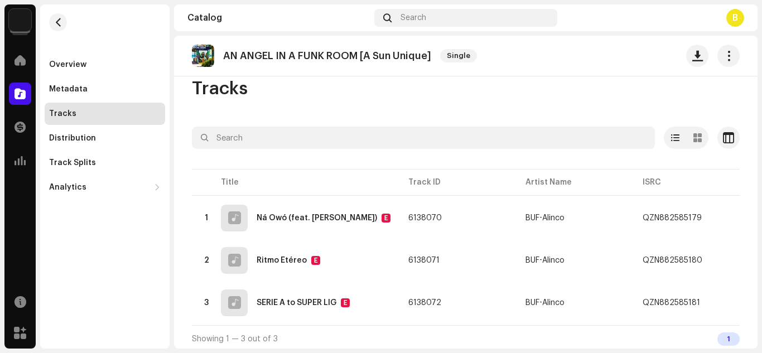
scroll to position [25, 0]
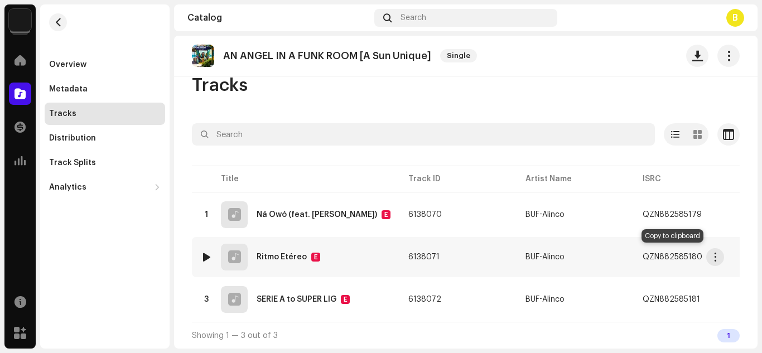
click at [710, 253] on span "button" at bounding box center [713, 257] width 7 height 9
click at [415, 293] on td "6138072" at bounding box center [458, 300] width 117 height 40
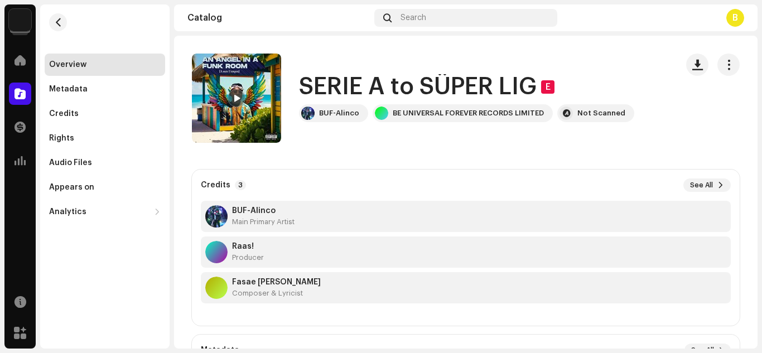
drag, startPoint x: 296, startPoint y: 79, endPoint x: 559, endPoint y: 89, distance: 262.5
click at [559, 89] on div "SERIE A to SÜPER LIG E BUF-Alinco BE UNIVERSAL FOREVER RECORDS LIMITED Not Scan…" at bounding box center [430, 98] width 477 height 89
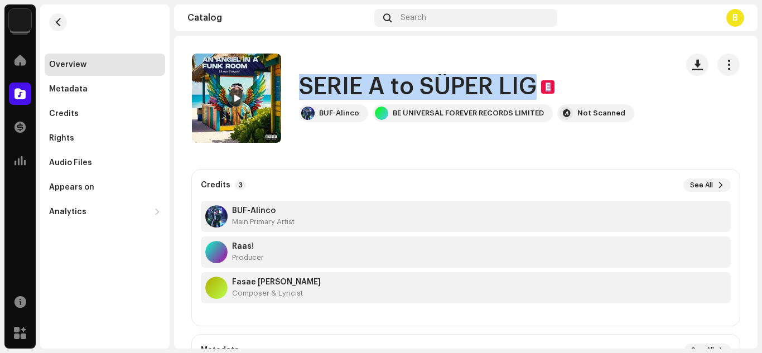
copy div "SERIE A to SÜPER LIG E"
click at [61, 24] on span "button" at bounding box center [58, 22] width 8 height 9
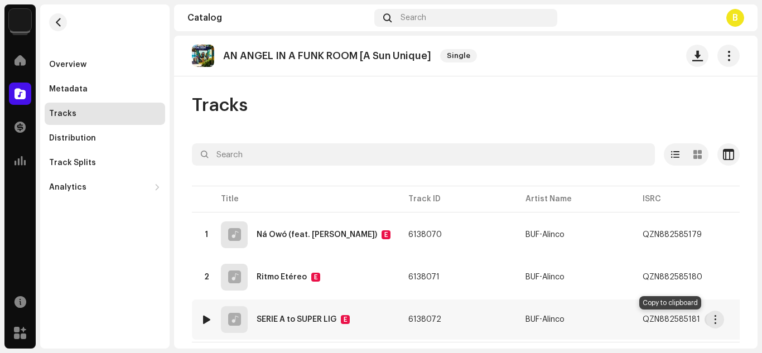
click at [708, 318] on span "button" at bounding box center [711, 319] width 7 height 9
